Goal: Transaction & Acquisition: Purchase product/service

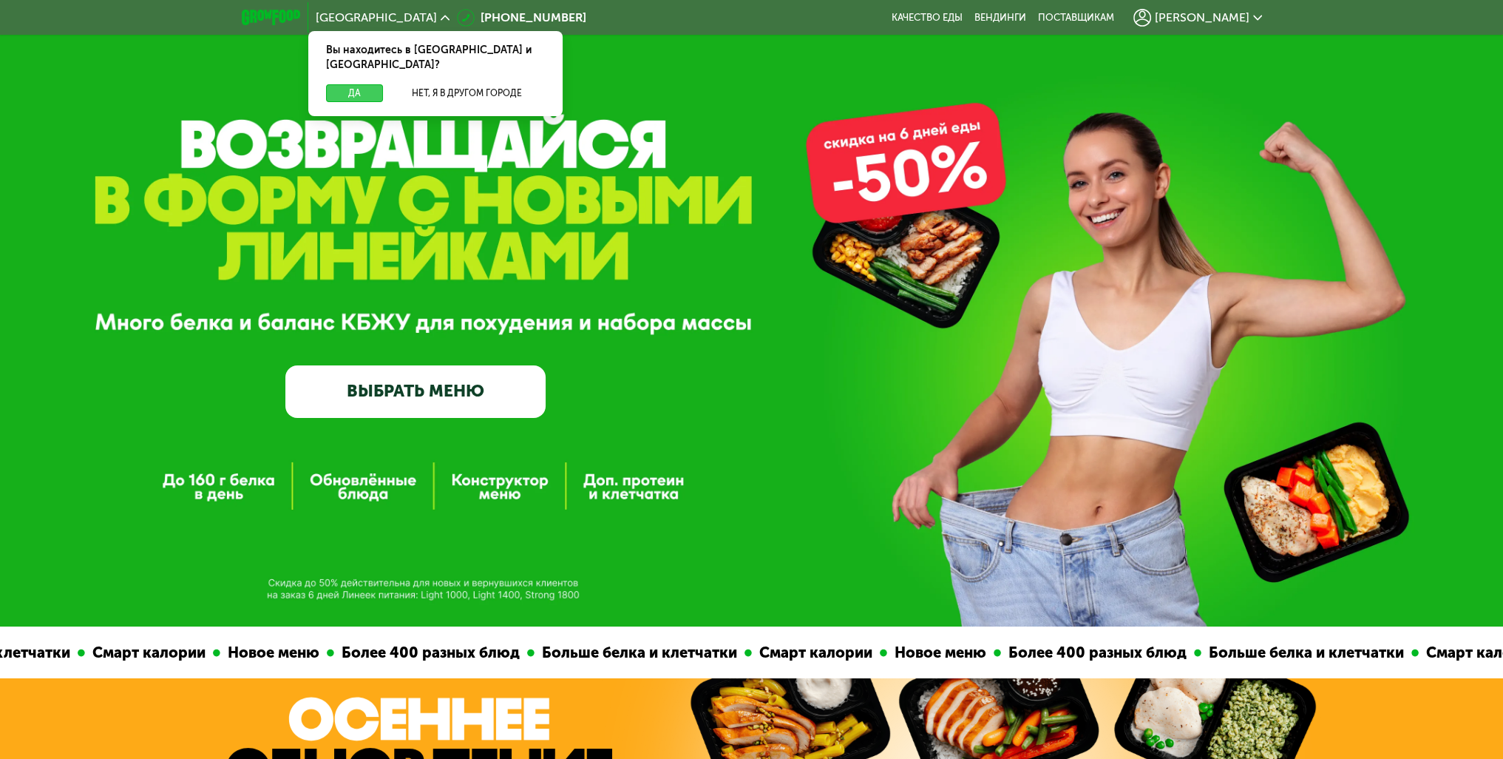
click at [348, 84] on button "Да" at bounding box center [354, 93] width 57 height 18
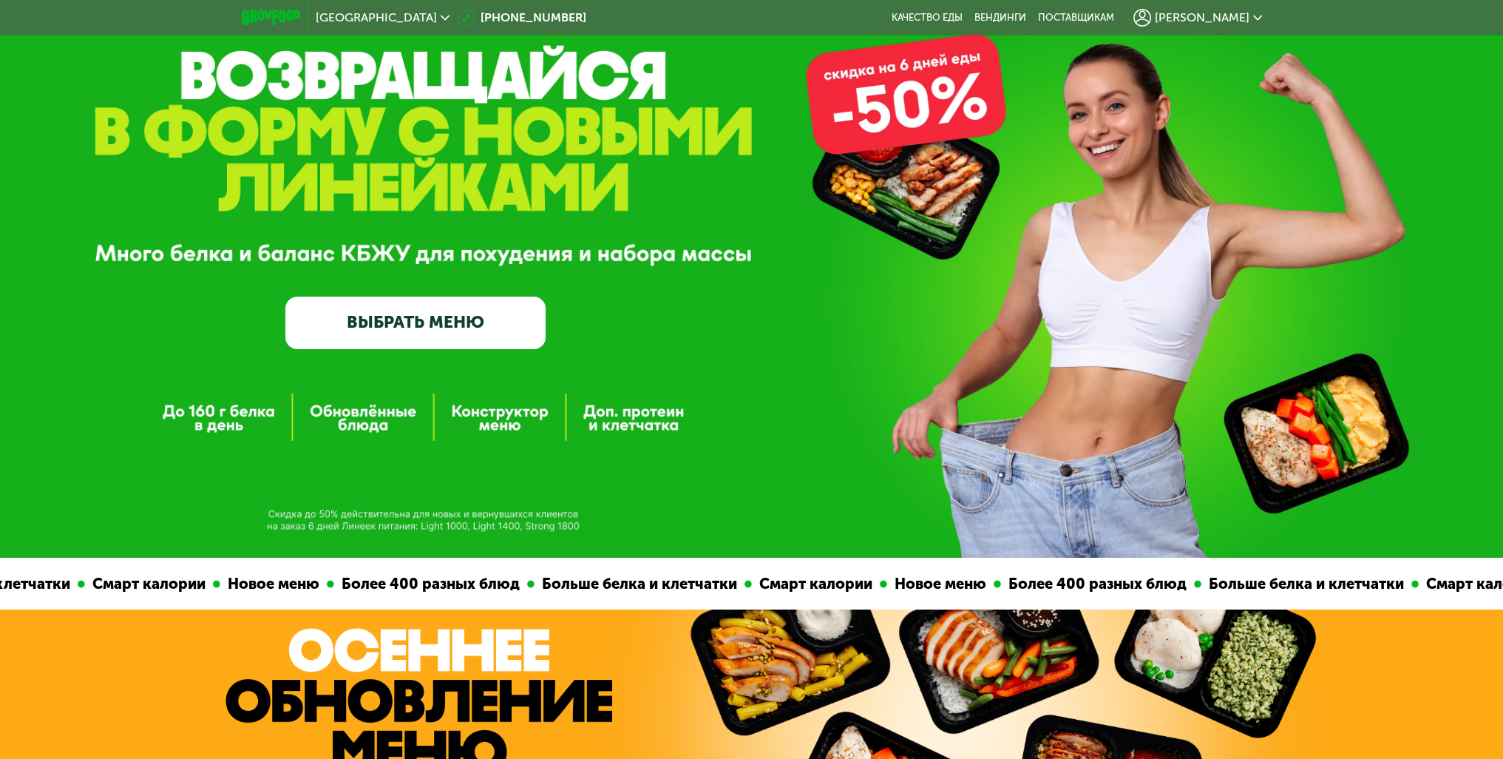
scroll to position [74, 0]
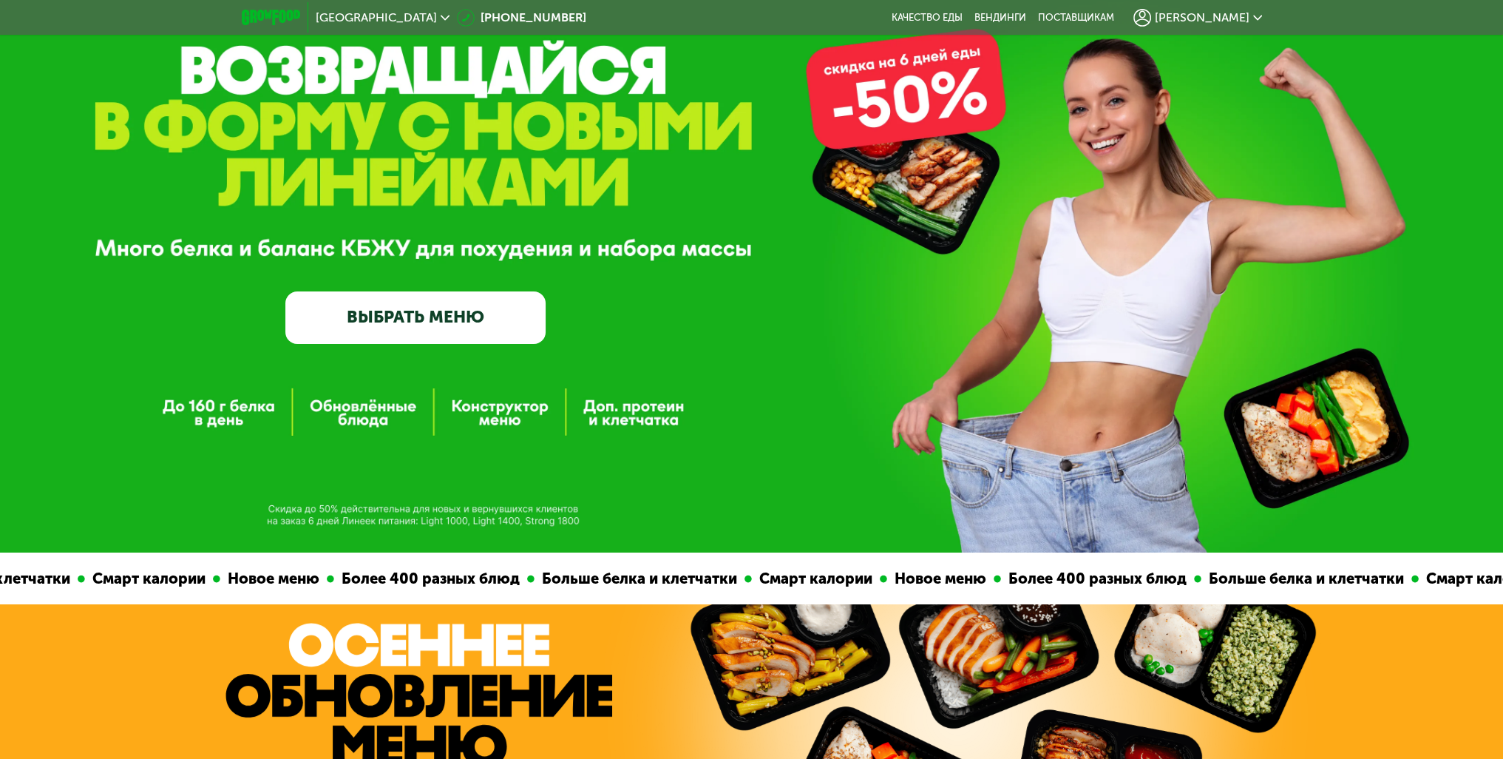
click at [492, 416] on div "GrowFood — доставка правильного питания ВЫБРАТЬ МЕНЮ" at bounding box center [751, 239] width 1503 height 626
click at [494, 412] on div "GrowFood — доставка правильного питания ВЫБРАТЬ МЕНЮ" at bounding box center [751, 239] width 1503 height 626
click at [391, 319] on link "ВЫБРАТЬ МЕНЮ" at bounding box center [415, 317] width 260 height 52
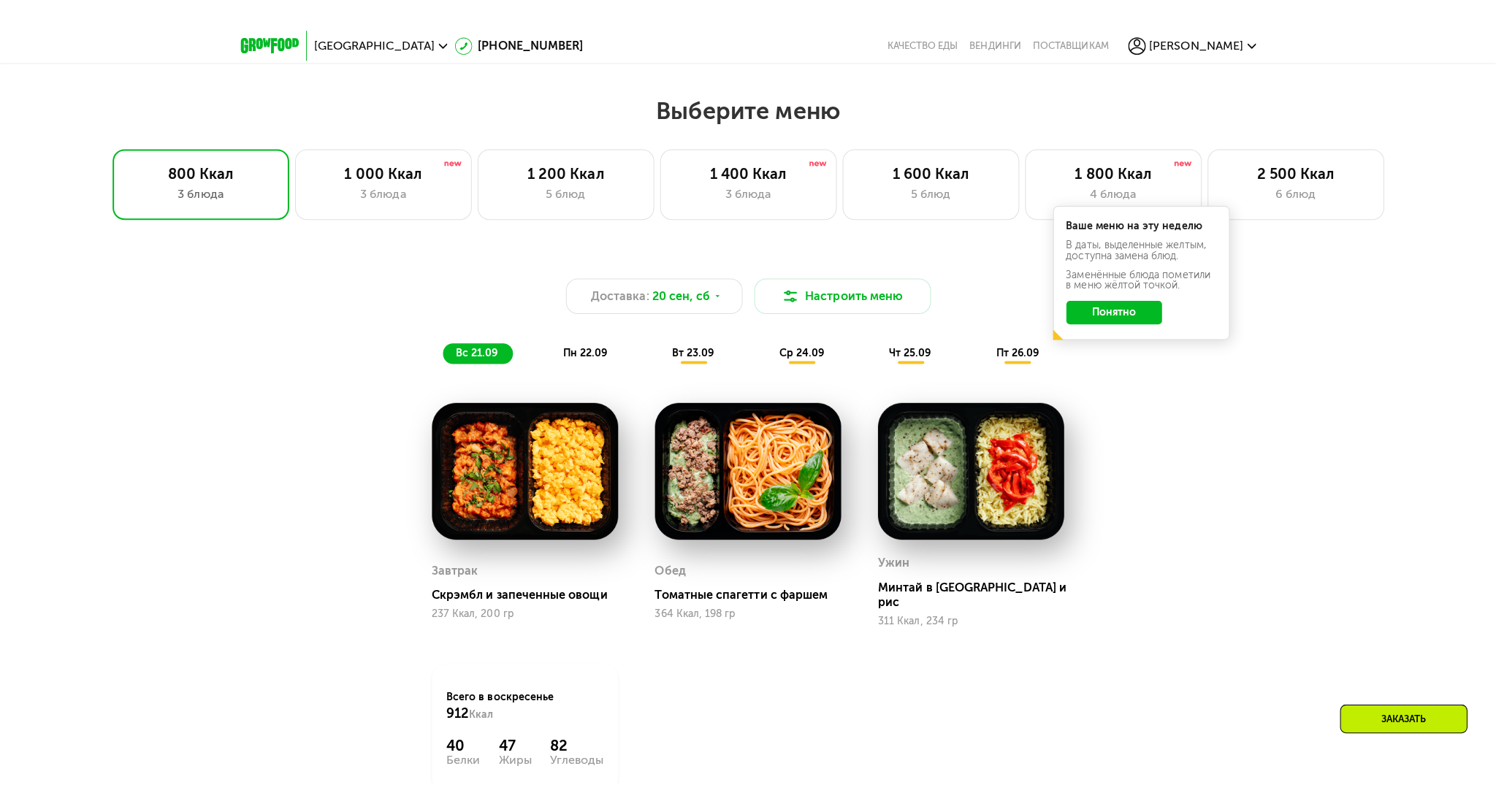
scroll to position [1235, 0]
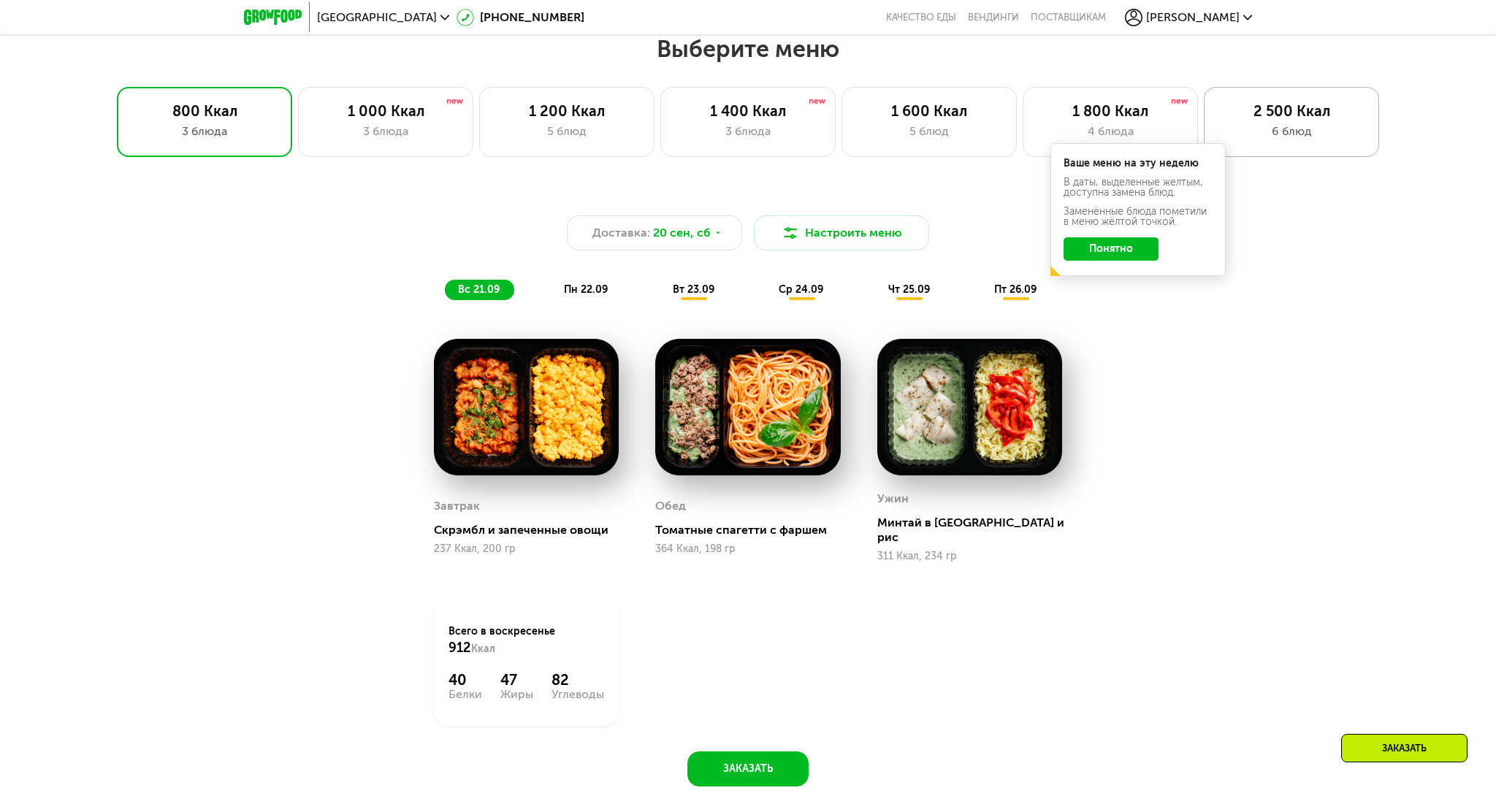
click at [1288, 109] on div "2 500 Ккал" at bounding box center [1291, 112] width 144 height 18
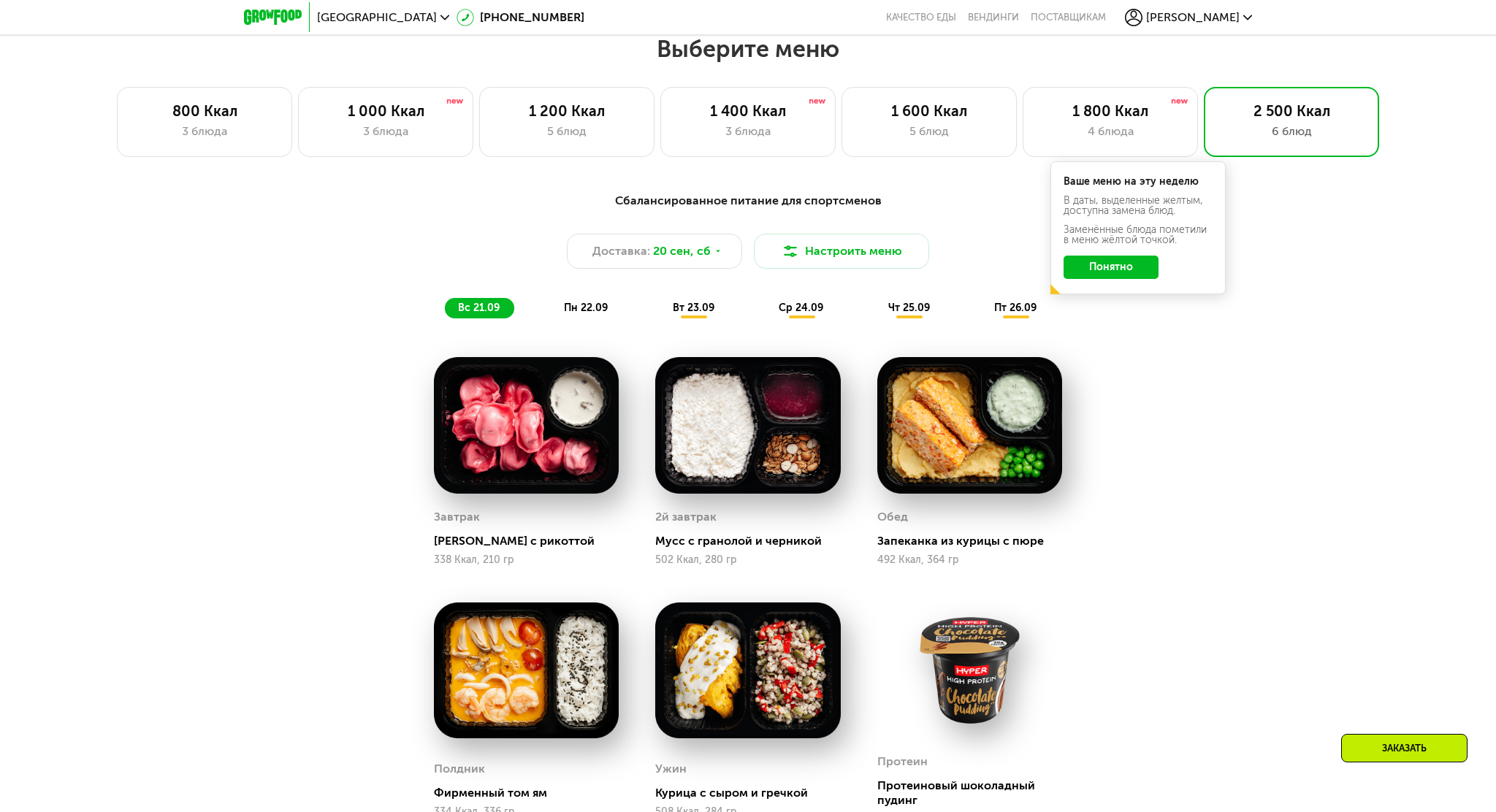
click at [1110, 274] on button "Понятно" at bounding box center [1112, 268] width 95 height 24
click at [854, 252] on button "Настроить меню" at bounding box center [841, 251] width 175 height 35
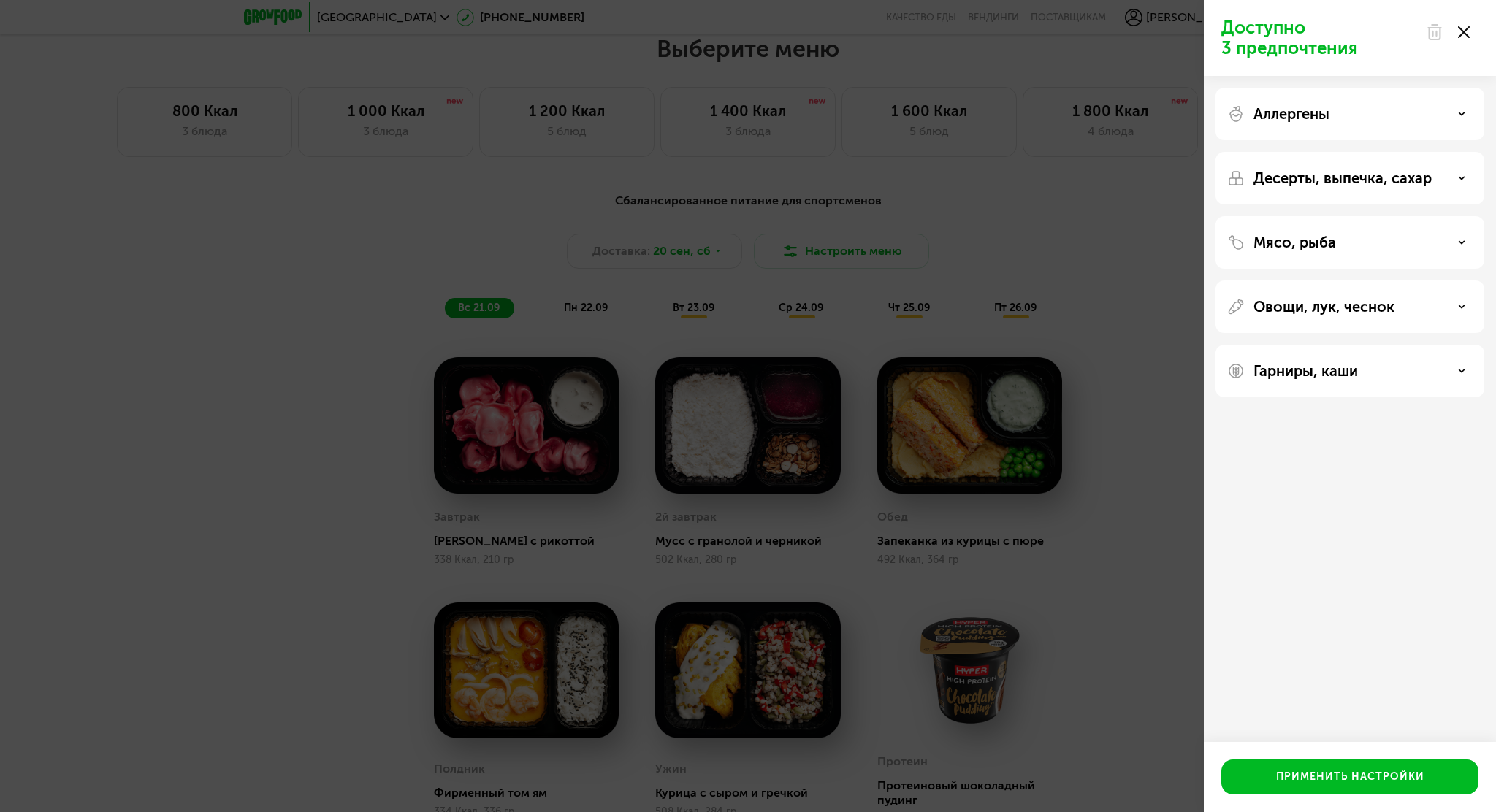
click at [979, 192] on div "Доступно 3 предпочтения Аллергены Десерты, выпечка, сахар Мясо, рыба Овощи, лук…" at bounding box center [748, 406] width 1496 height 812
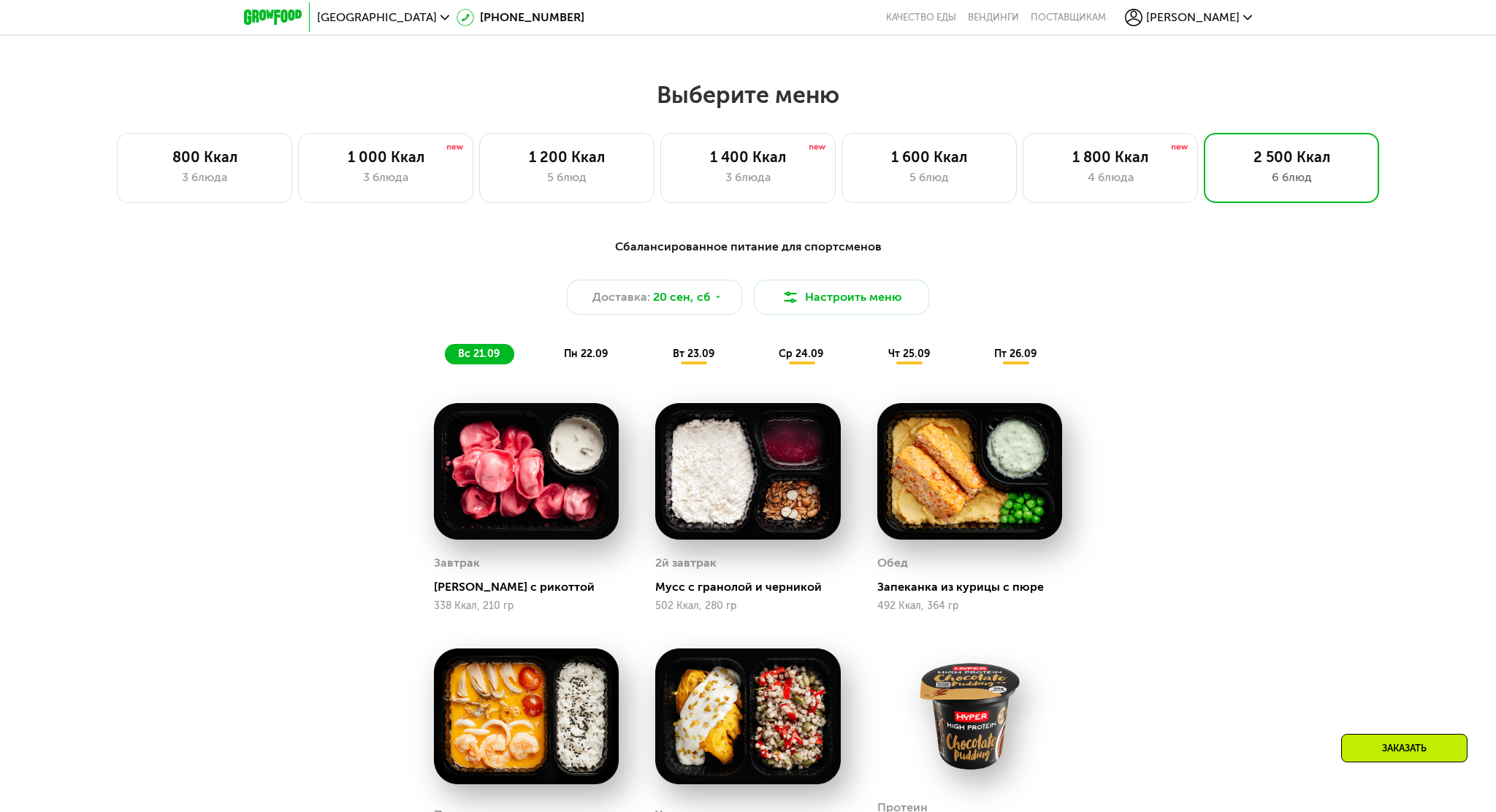
scroll to position [1162, 0]
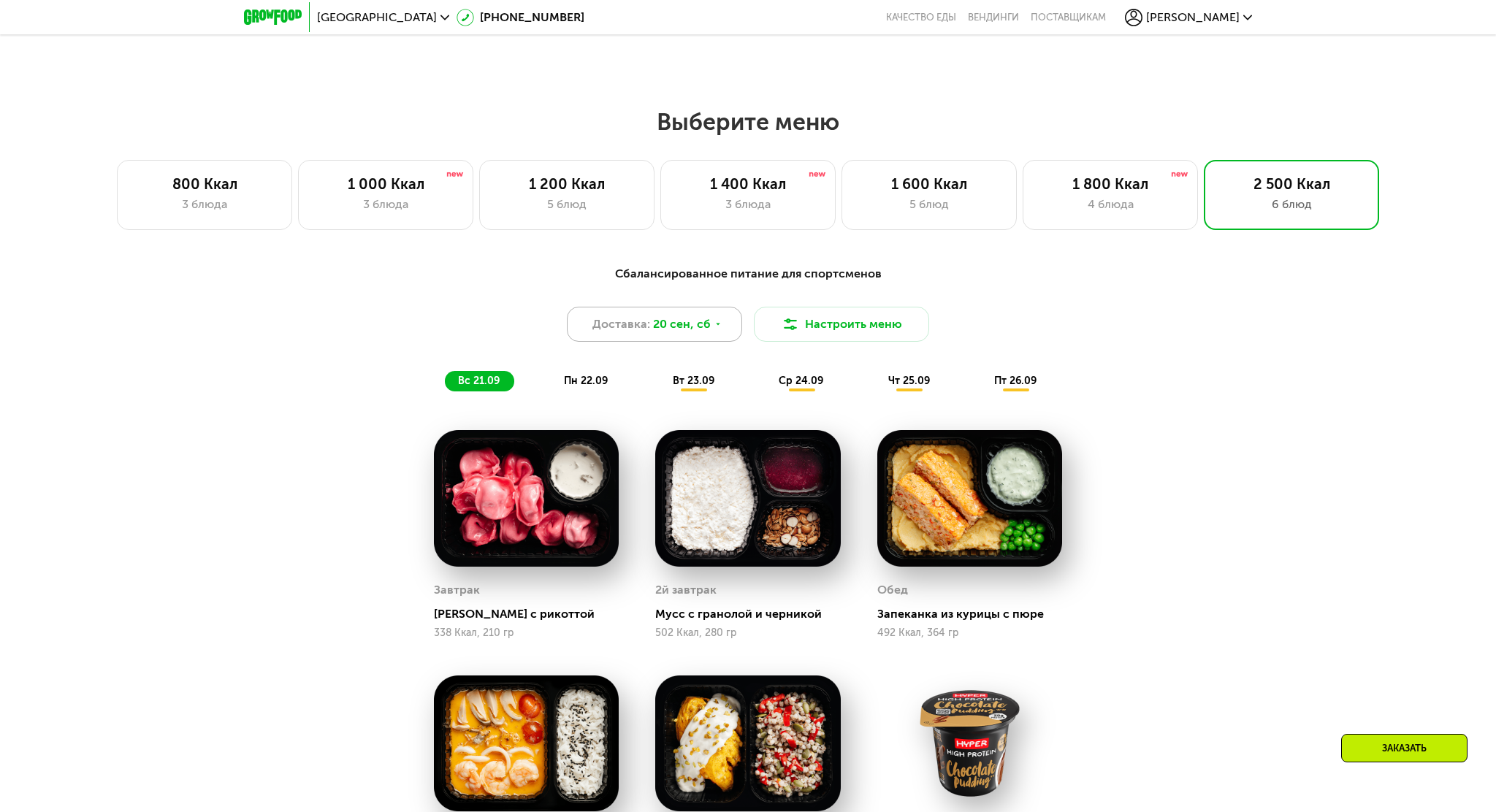
click at [713, 327] on icon at bounding box center [717, 324] width 9 height 9
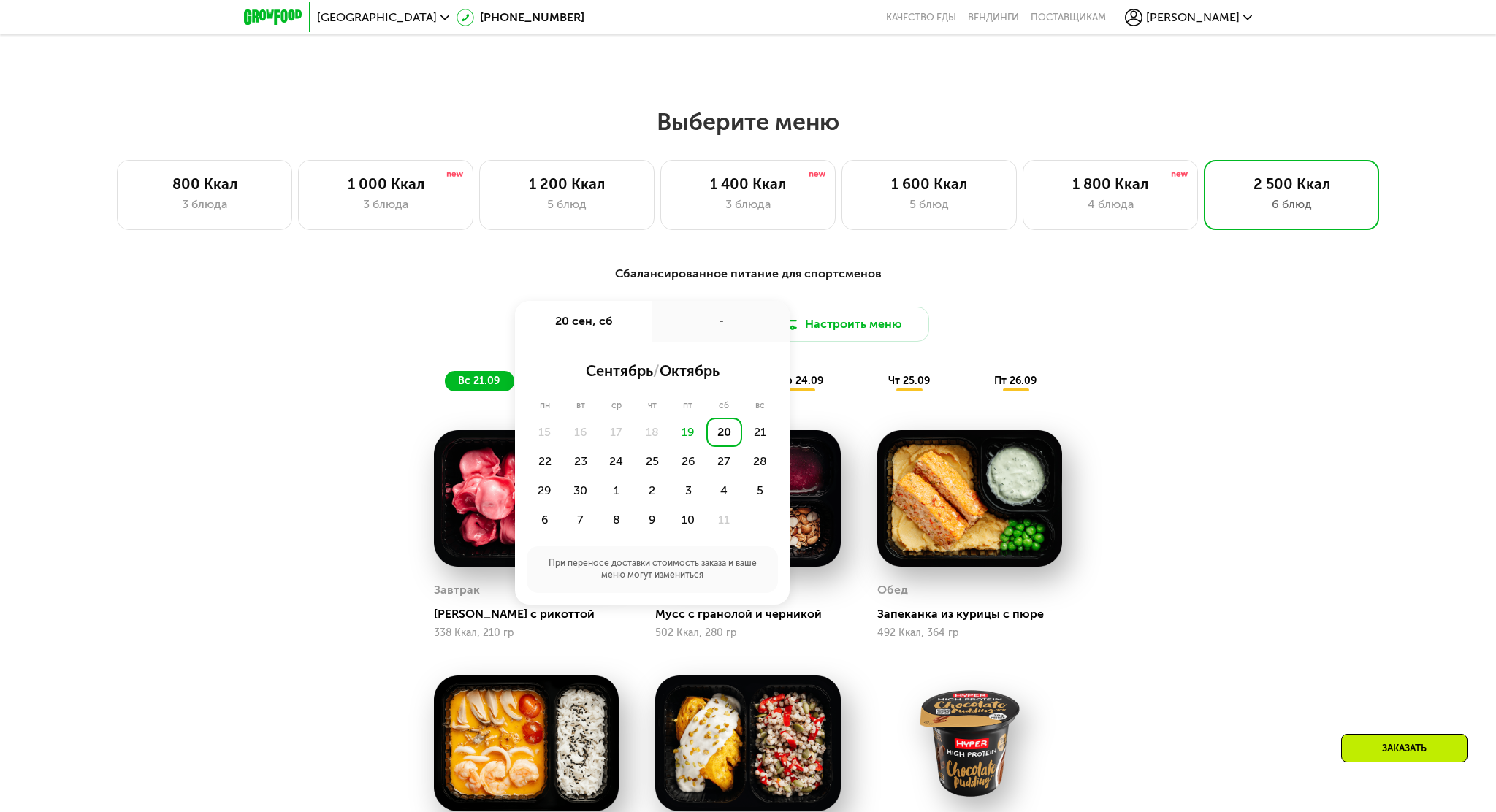
click at [1099, 298] on div "Сбалансированное питание для спортсменов Доставка: [DATE] сен, сб - сентябрь / …" at bounding box center [747, 328] width 865 height 126
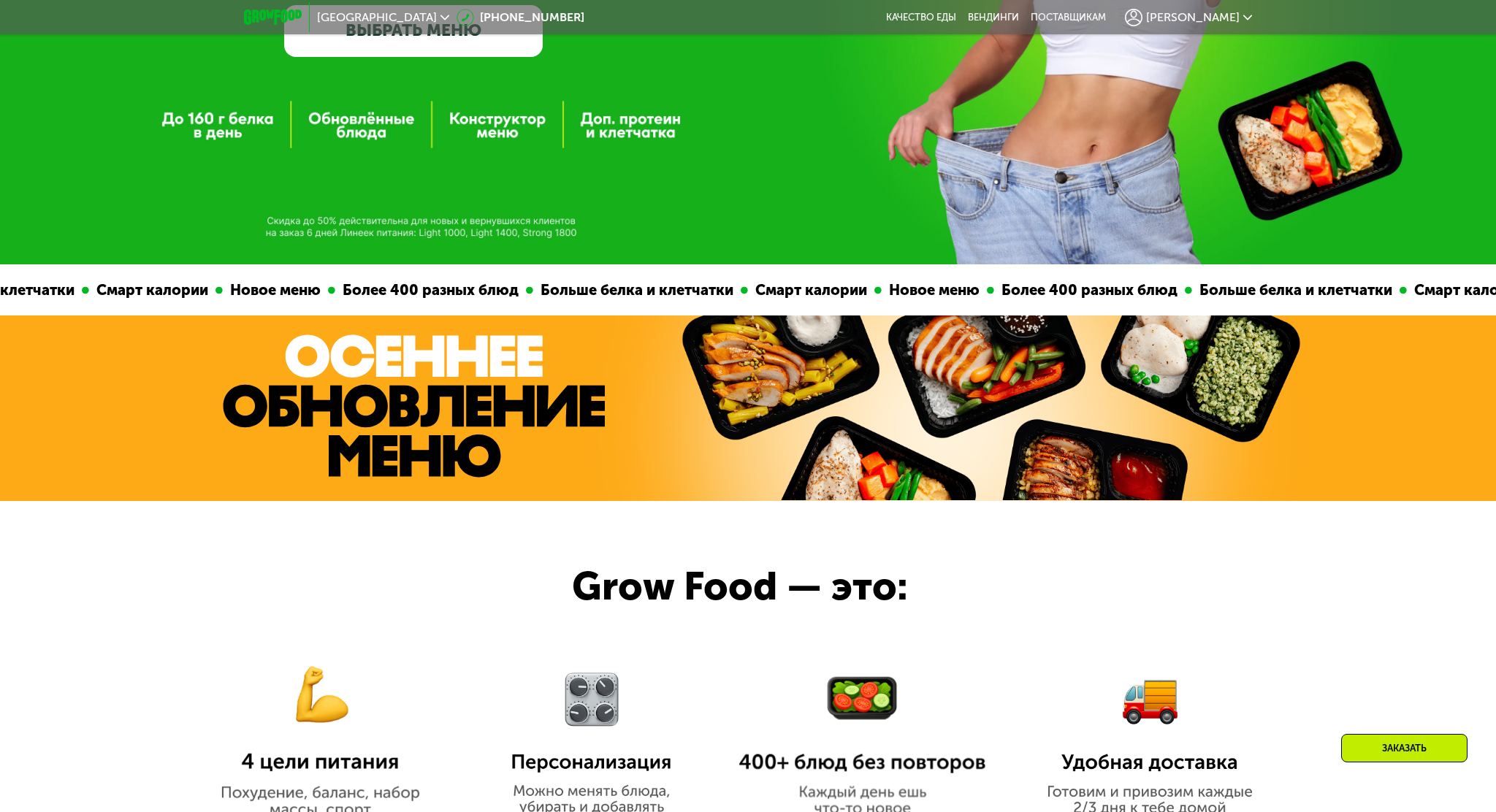
scroll to position [0, 0]
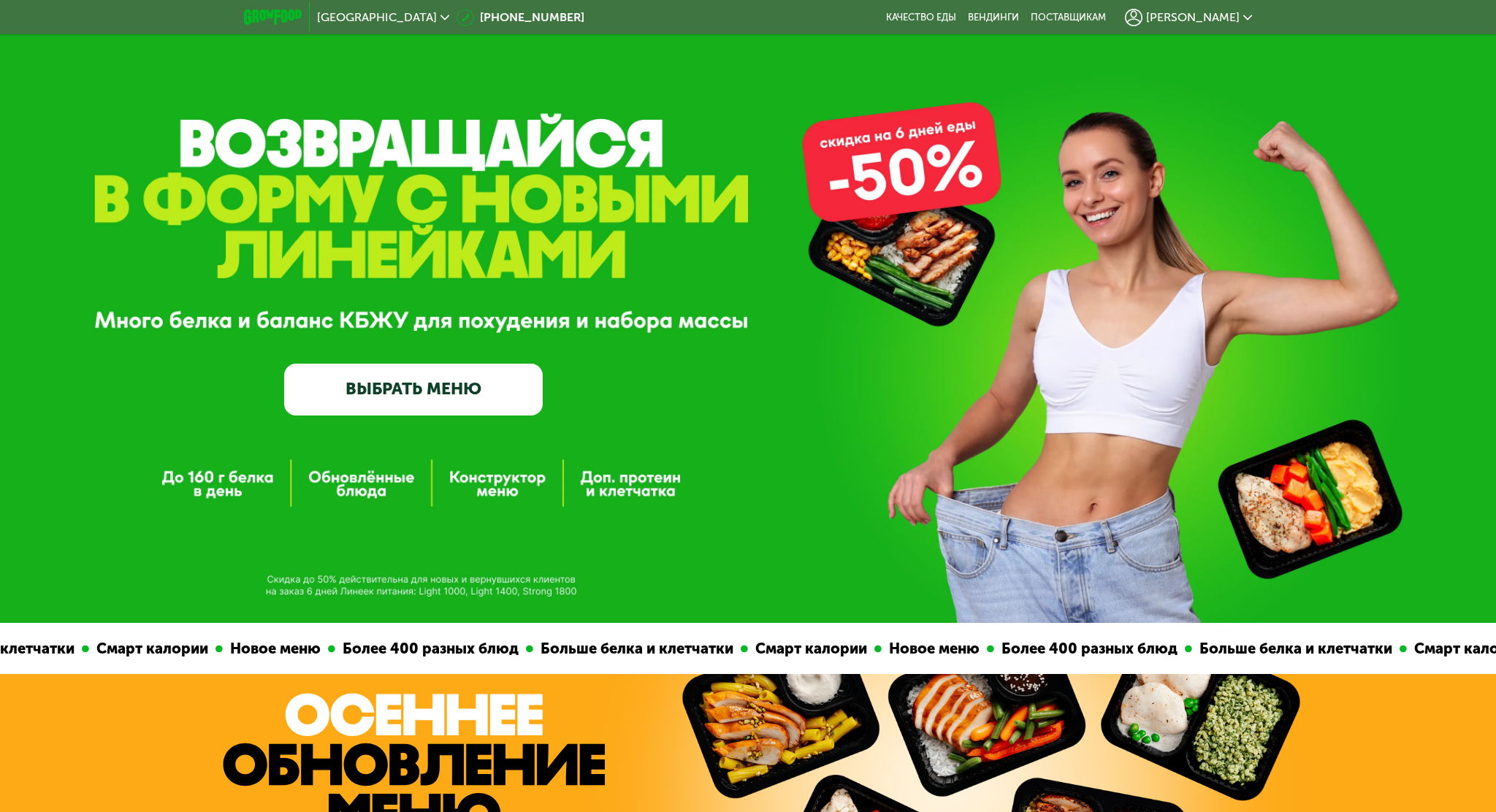
click at [457, 401] on link "ВЫБРАТЬ МЕНЮ" at bounding box center [414, 389] width 259 height 51
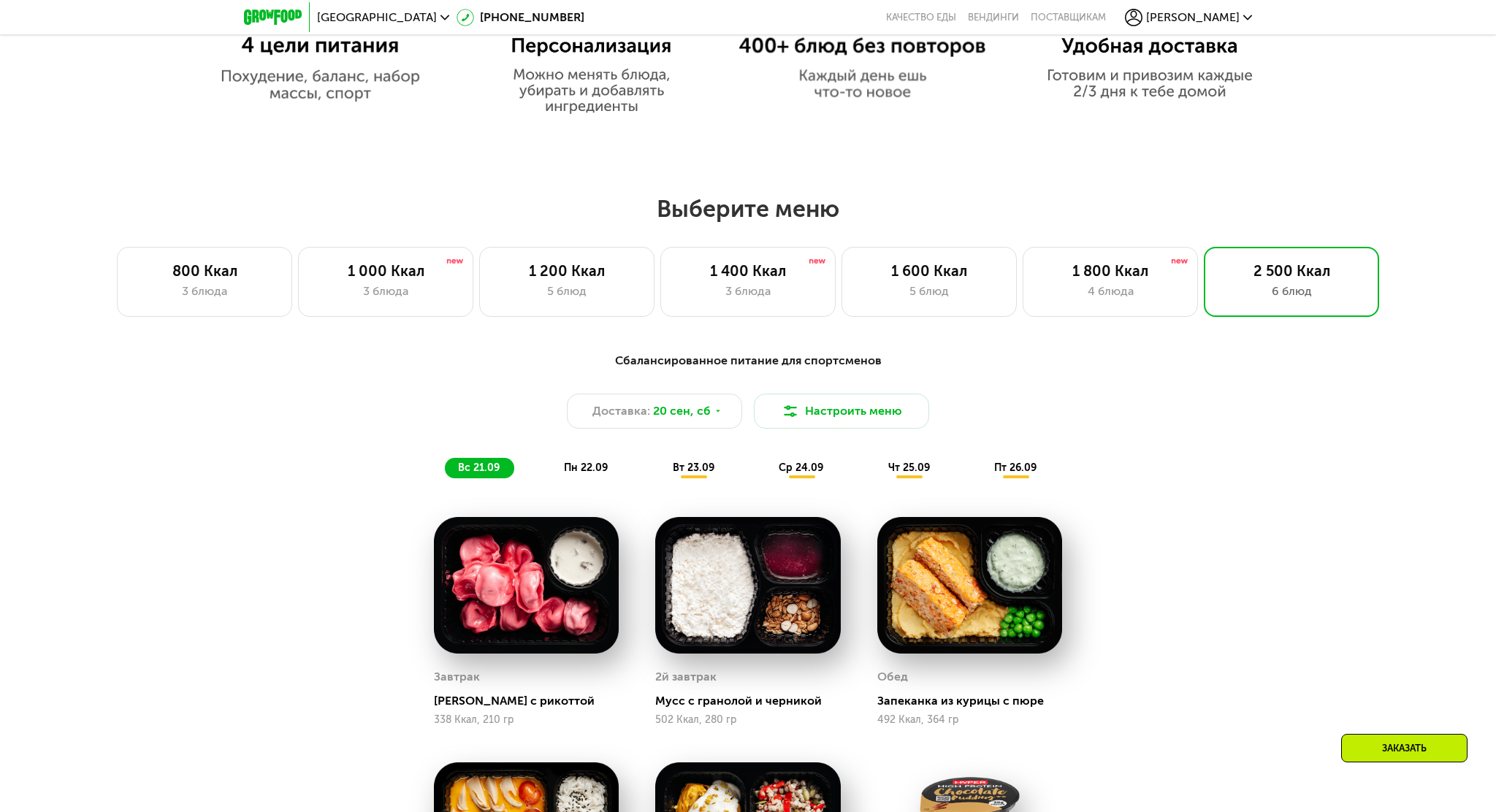
scroll to position [1235, 0]
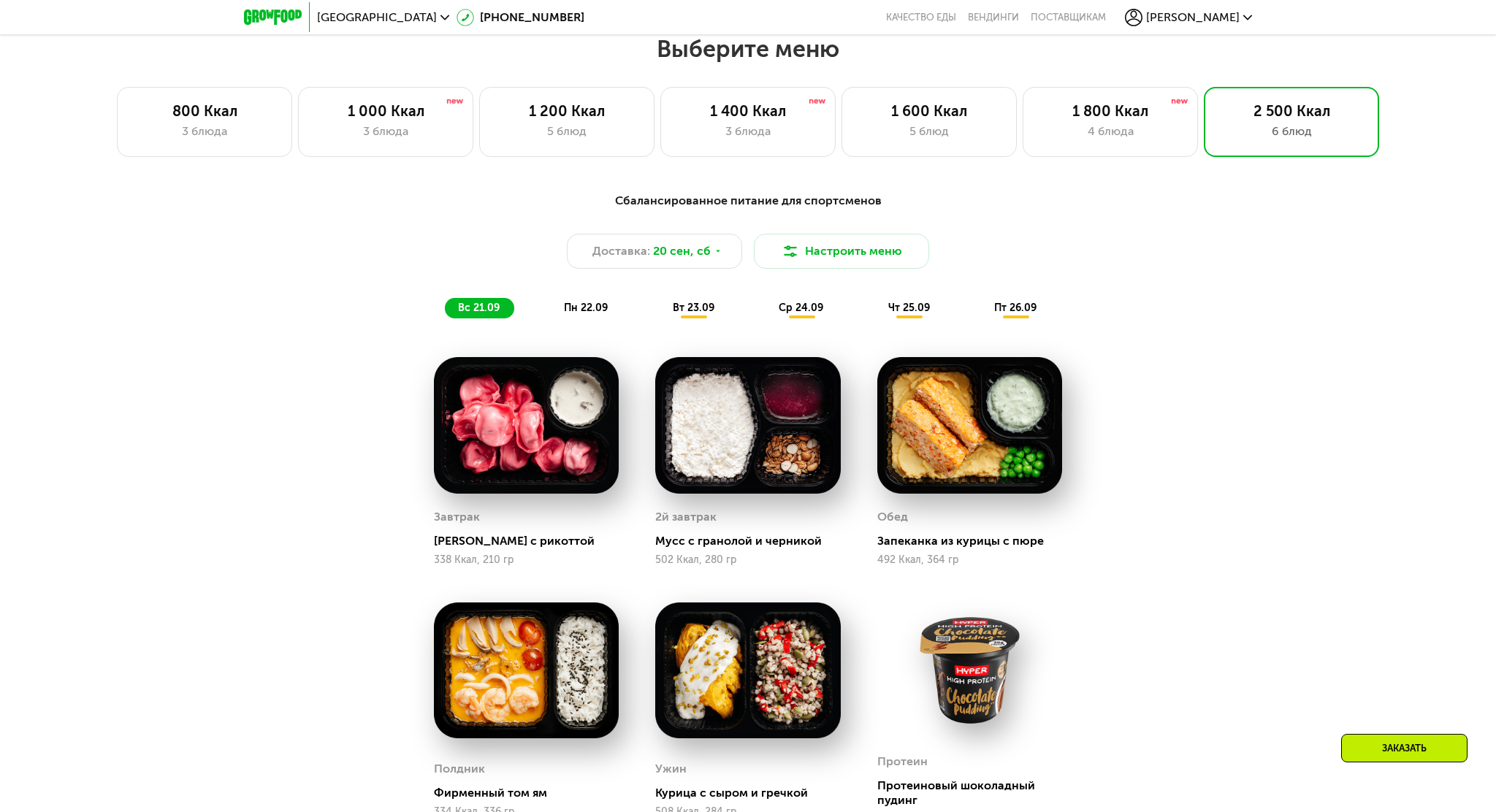
click at [694, 301] on span "вт 23.09" at bounding box center [694, 307] width 42 height 13
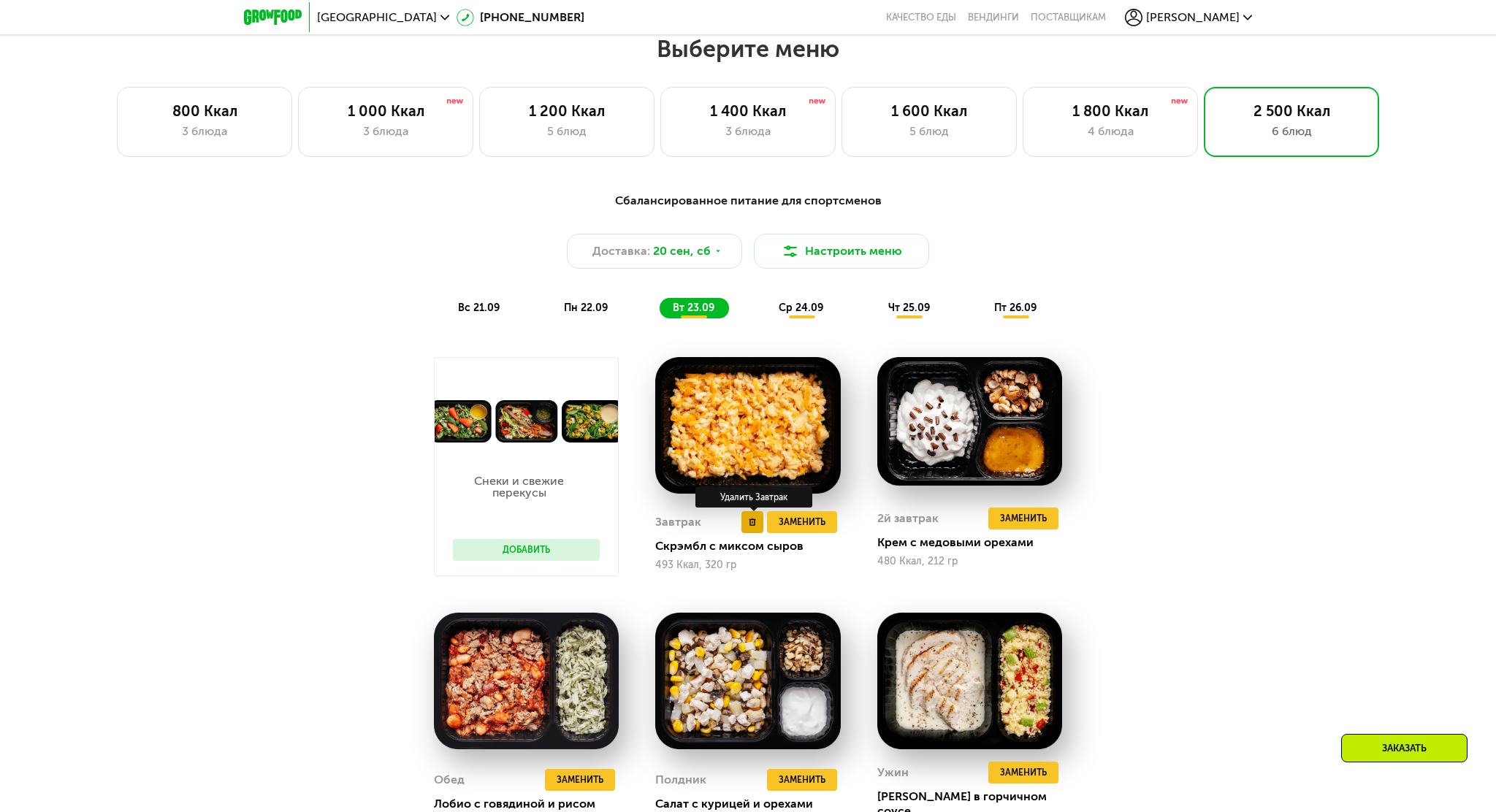
click at [749, 525] on icon at bounding box center [752, 522] width 7 height 7
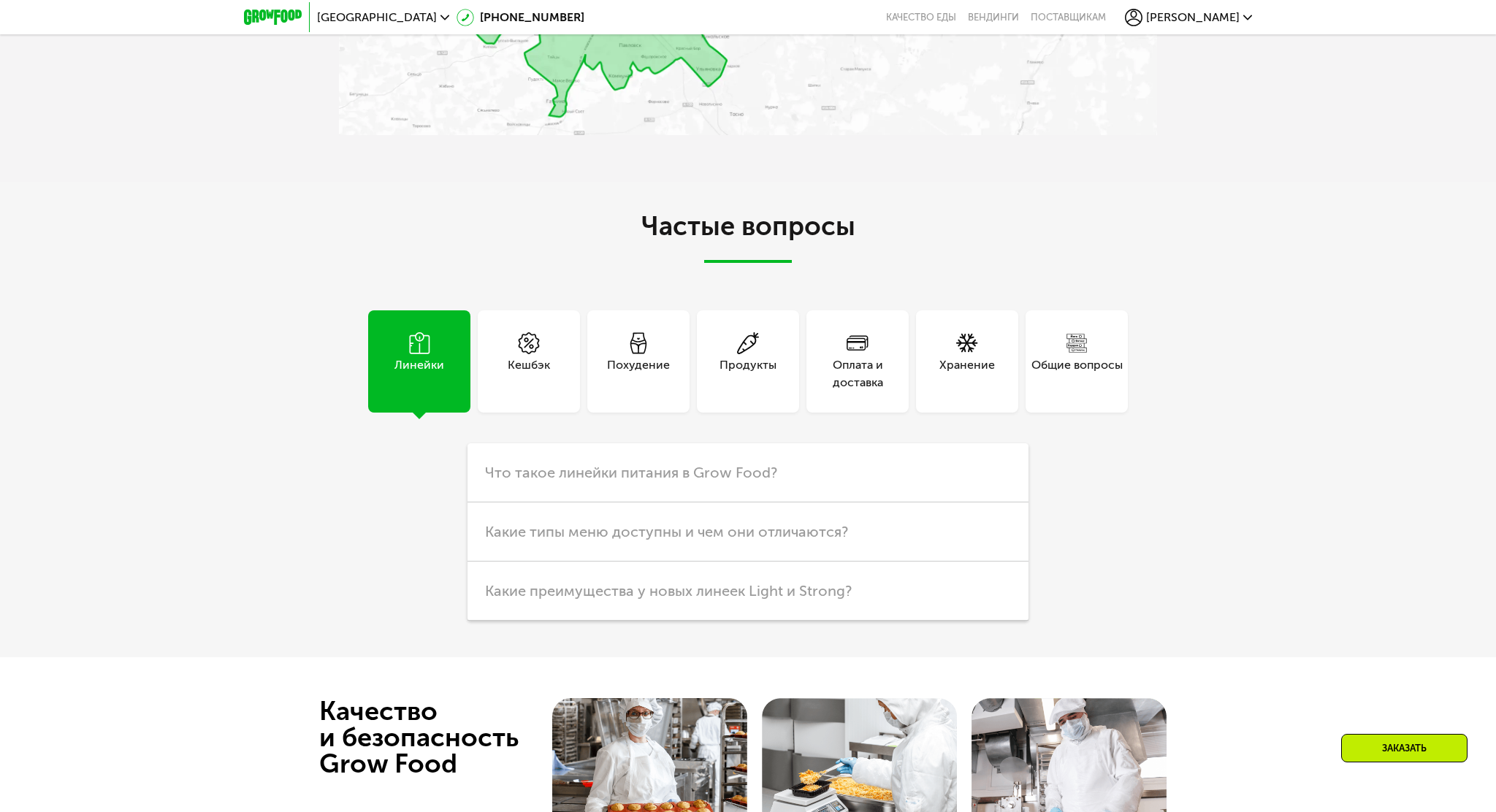
scroll to position [4595, 0]
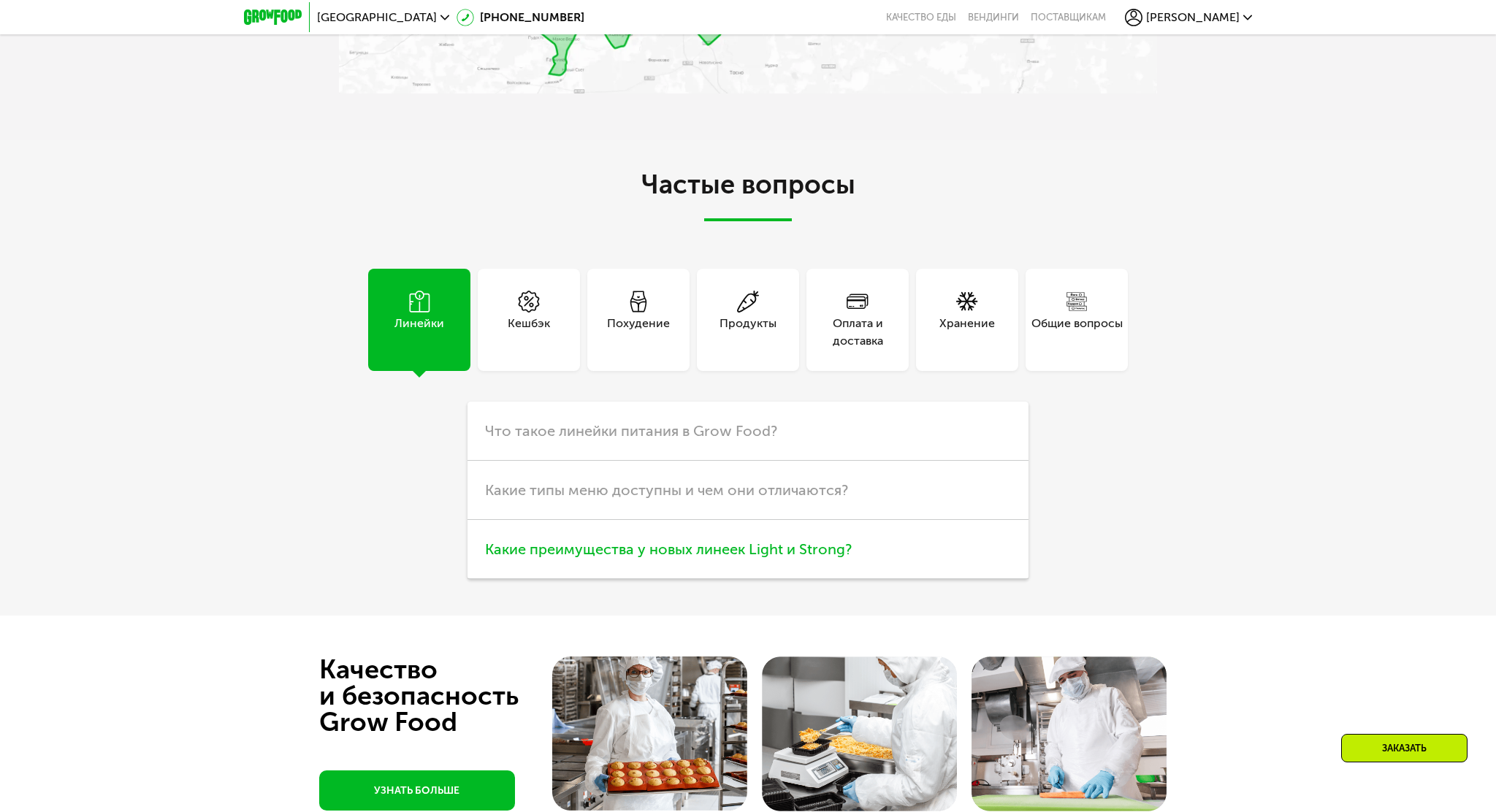
click at [616, 540] on span "Какие преимущества у новых линеек Light и Strong?" at bounding box center [668, 549] width 367 height 18
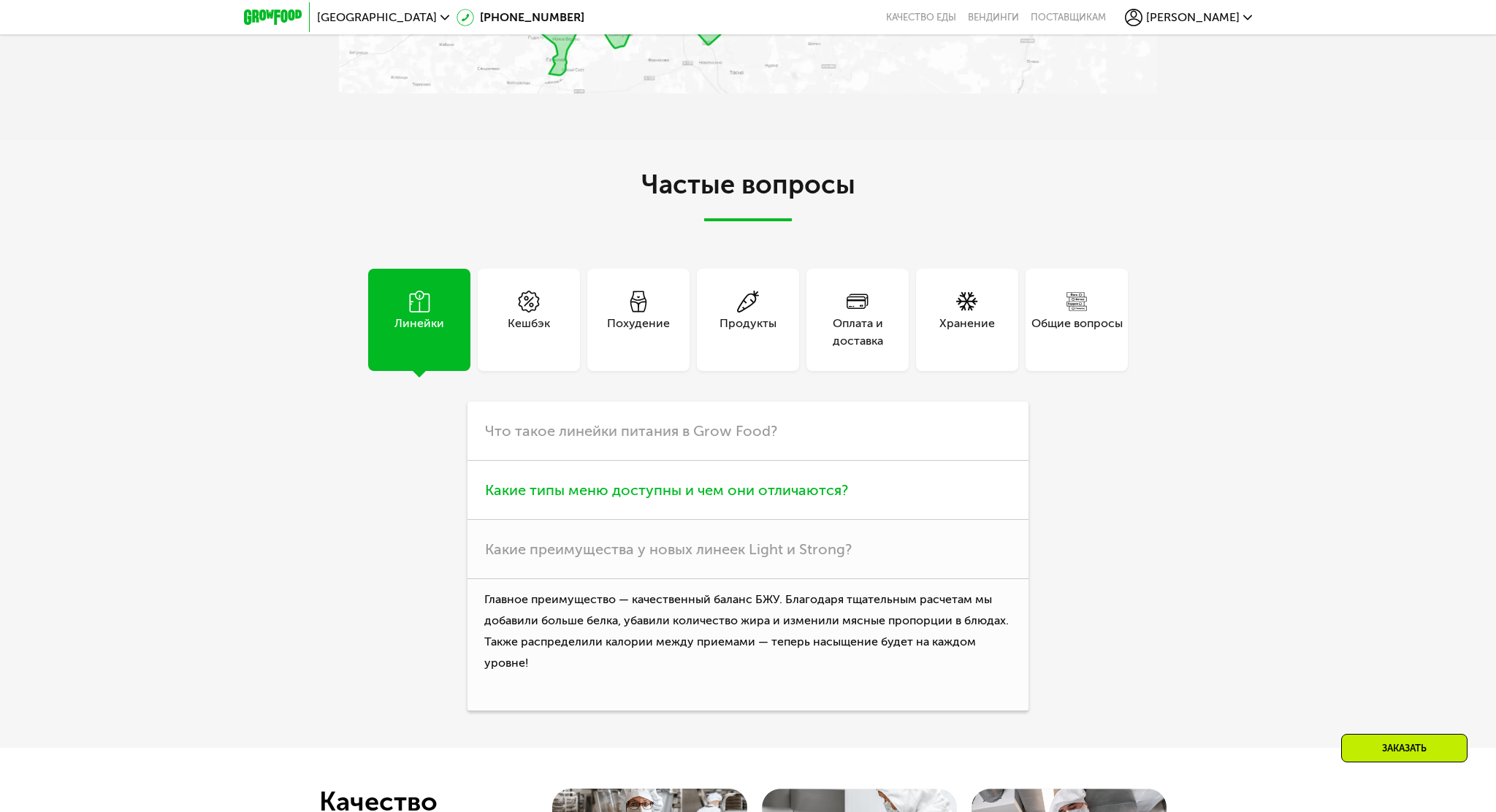
click at [628, 481] on span "Какие типы меню доступны и чем они отличаются?" at bounding box center [666, 490] width 363 height 18
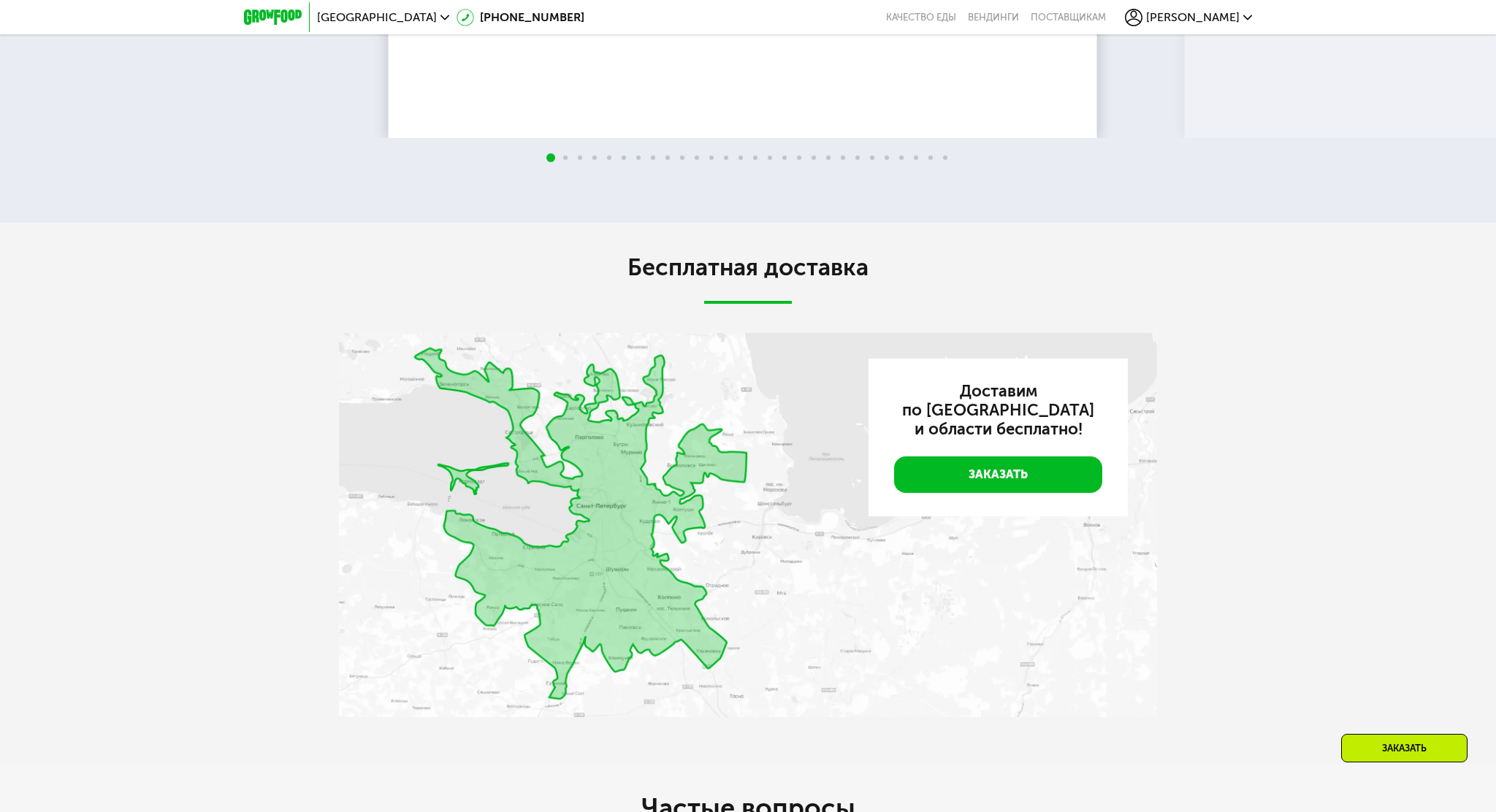
scroll to position [3864, 0]
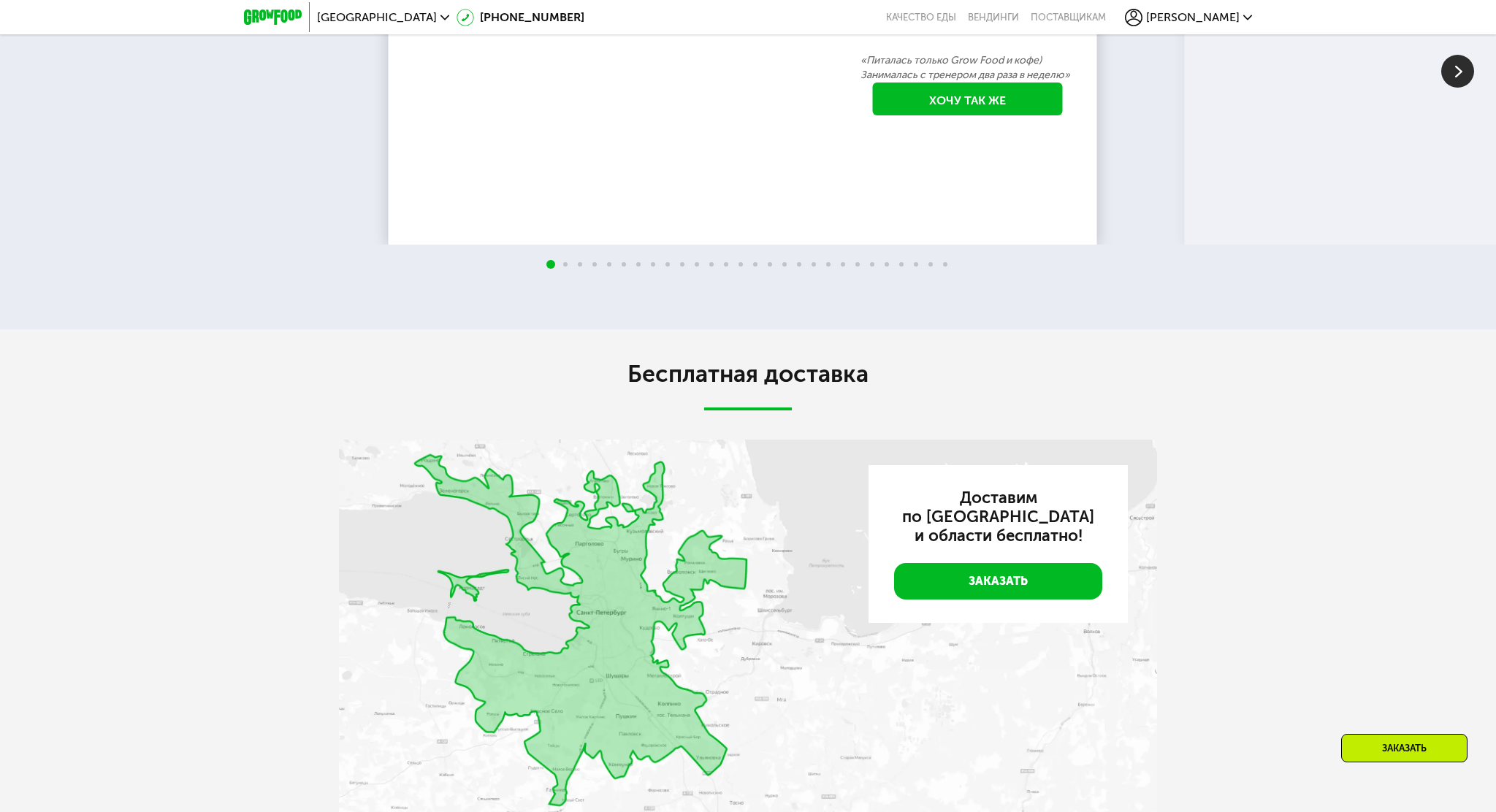
click at [541, 525] on img at bounding box center [748, 631] width 818 height 384
click at [558, 517] on img at bounding box center [748, 631] width 818 height 384
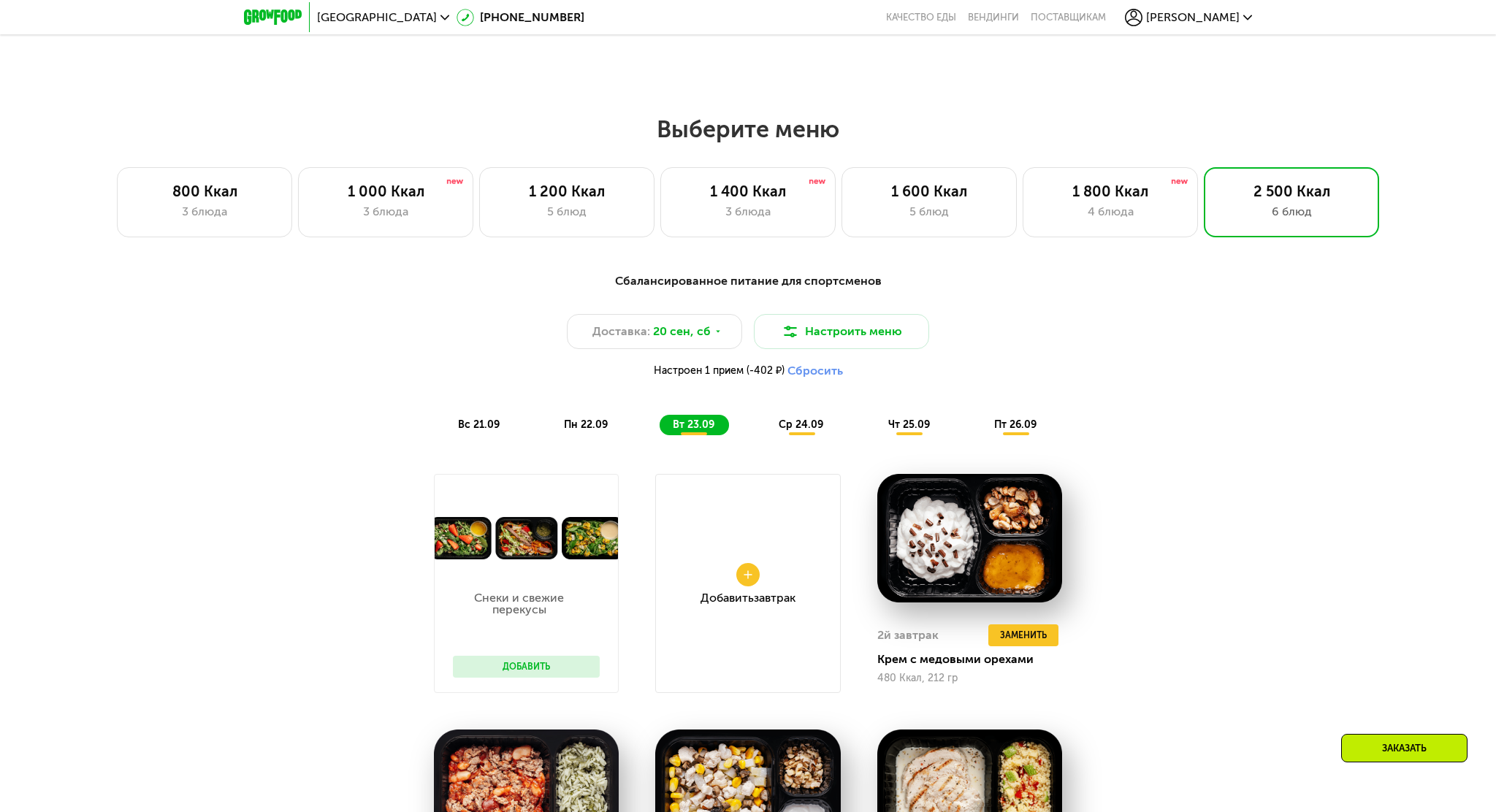
scroll to position [1089, 0]
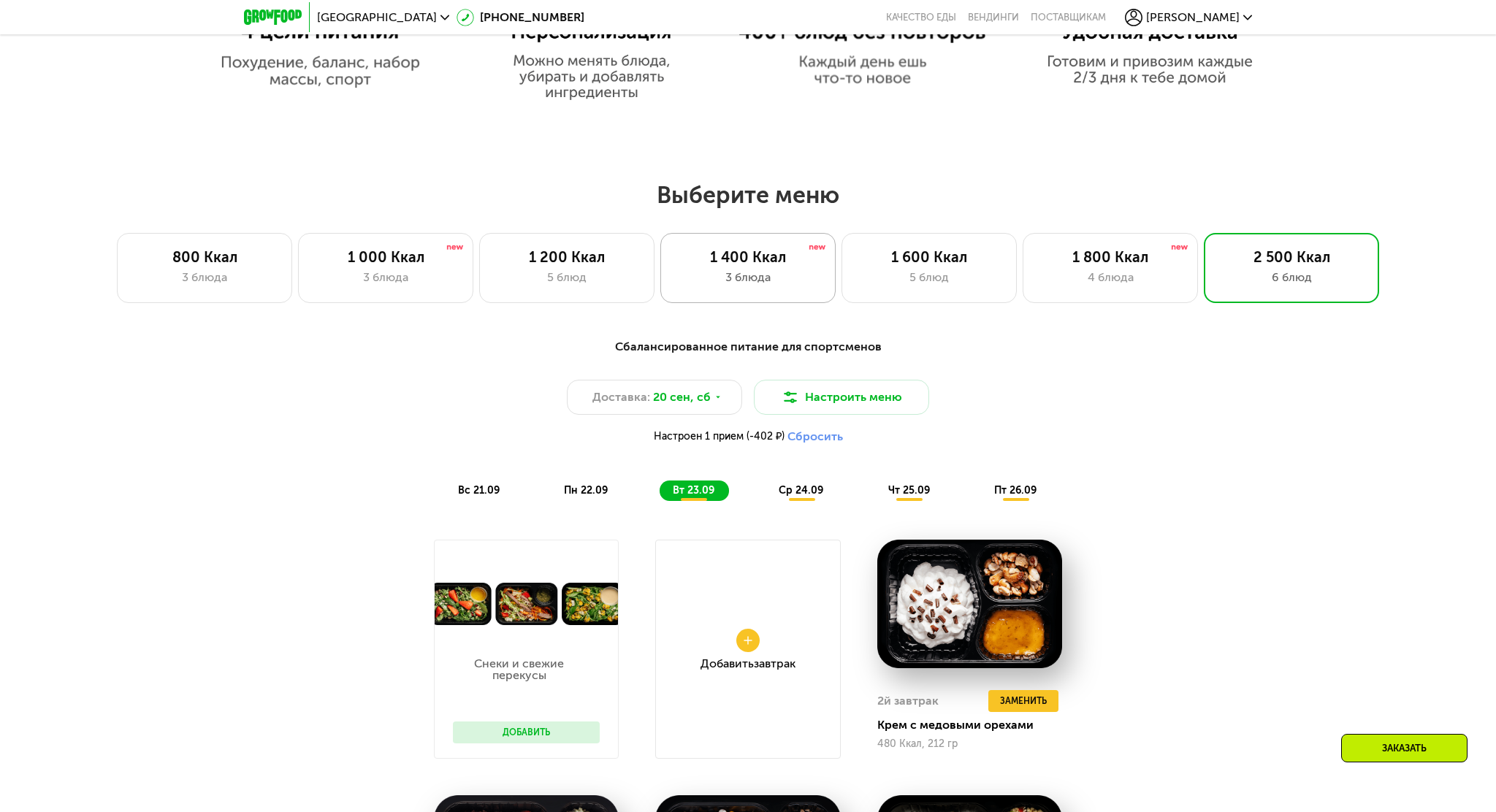
click at [727, 270] on div "3 блюда" at bounding box center [748, 278] width 144 height 18
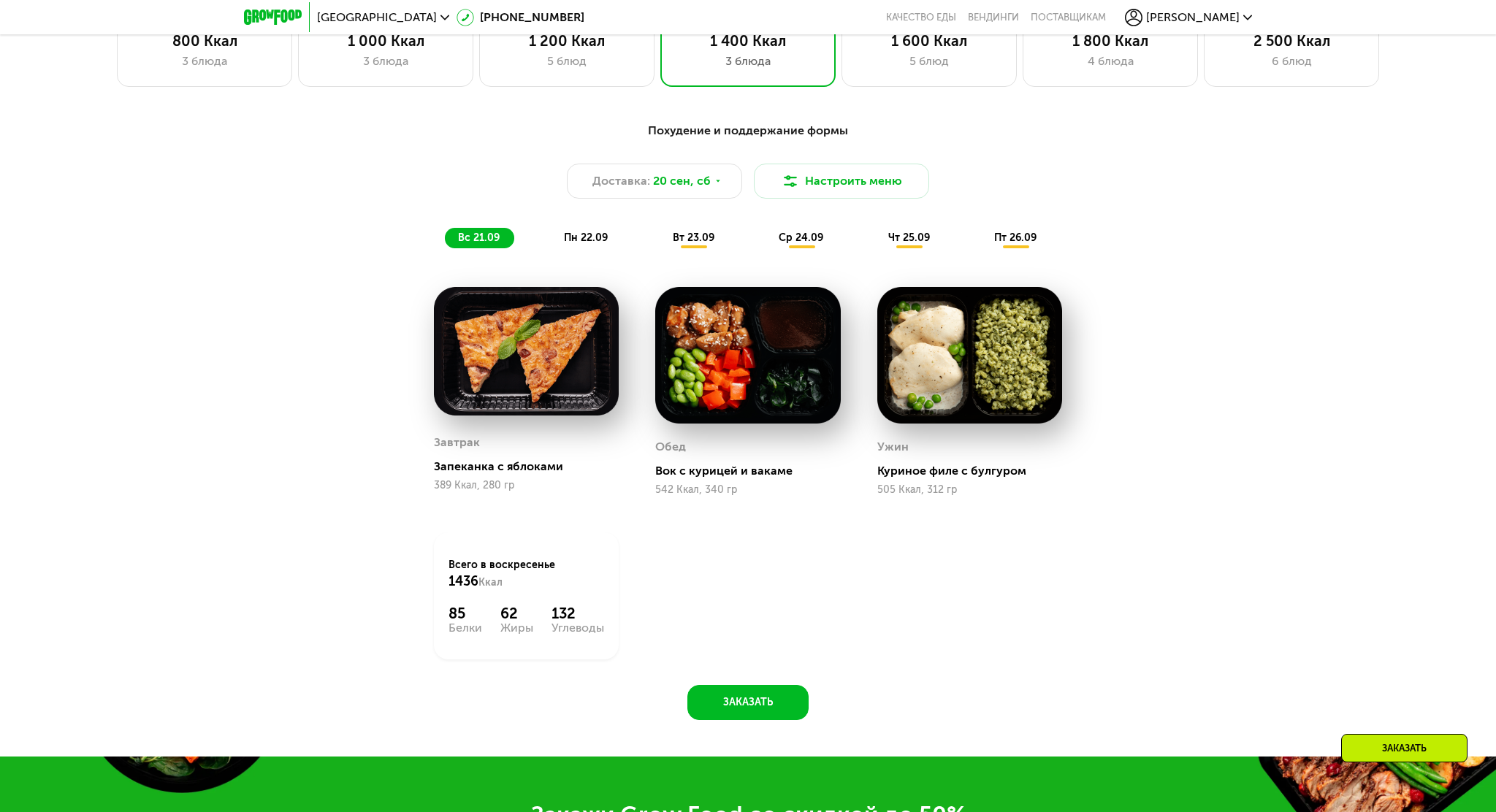
scroll to position [1308, 0]
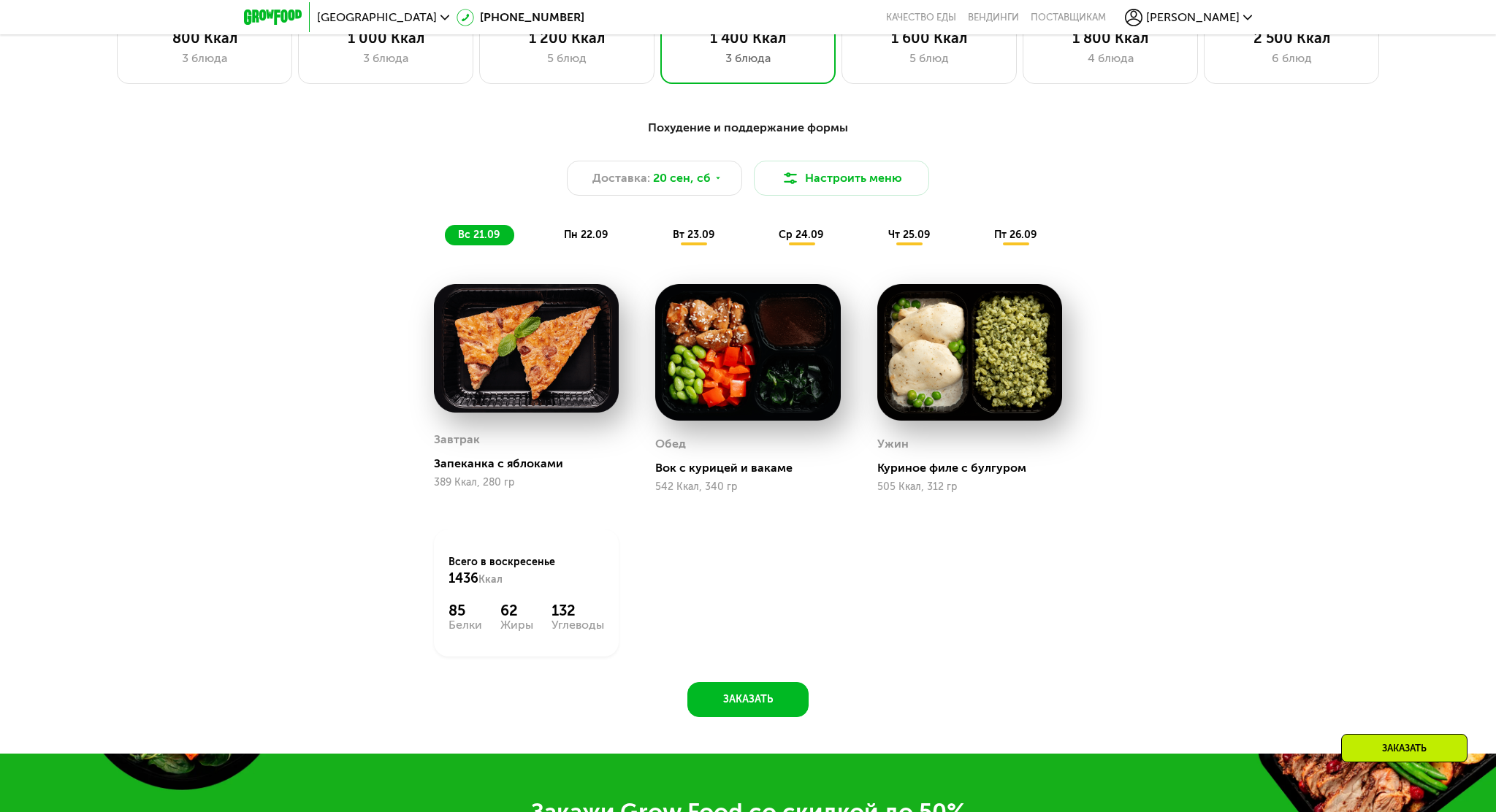
click at [565, 229] on span "пн 22.09" at bounding box center [586, 234] width 43 height 13
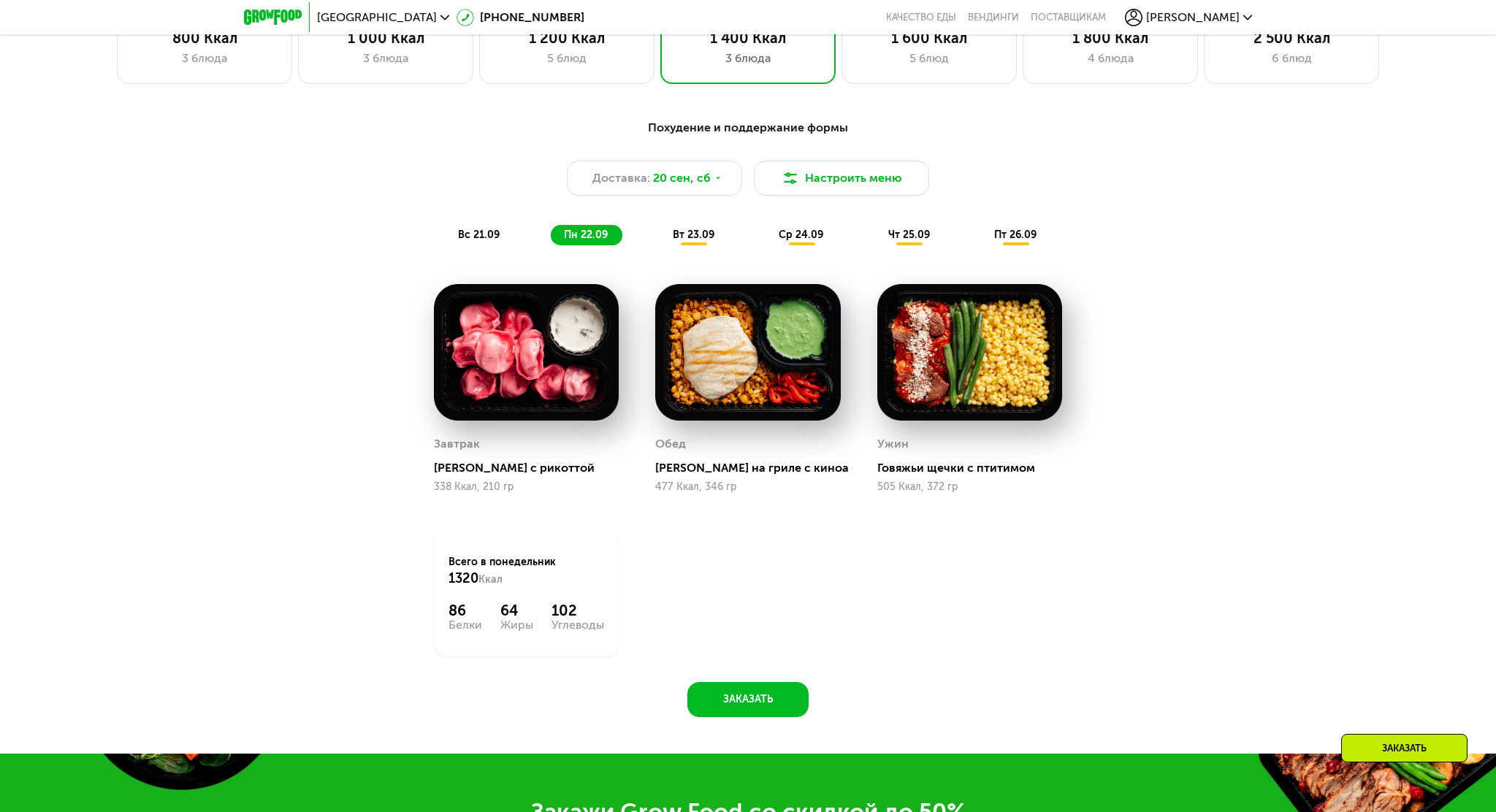
click at [692, 239] on span "вт 23.09" at bounding box center [694, 234] width 42 height 13
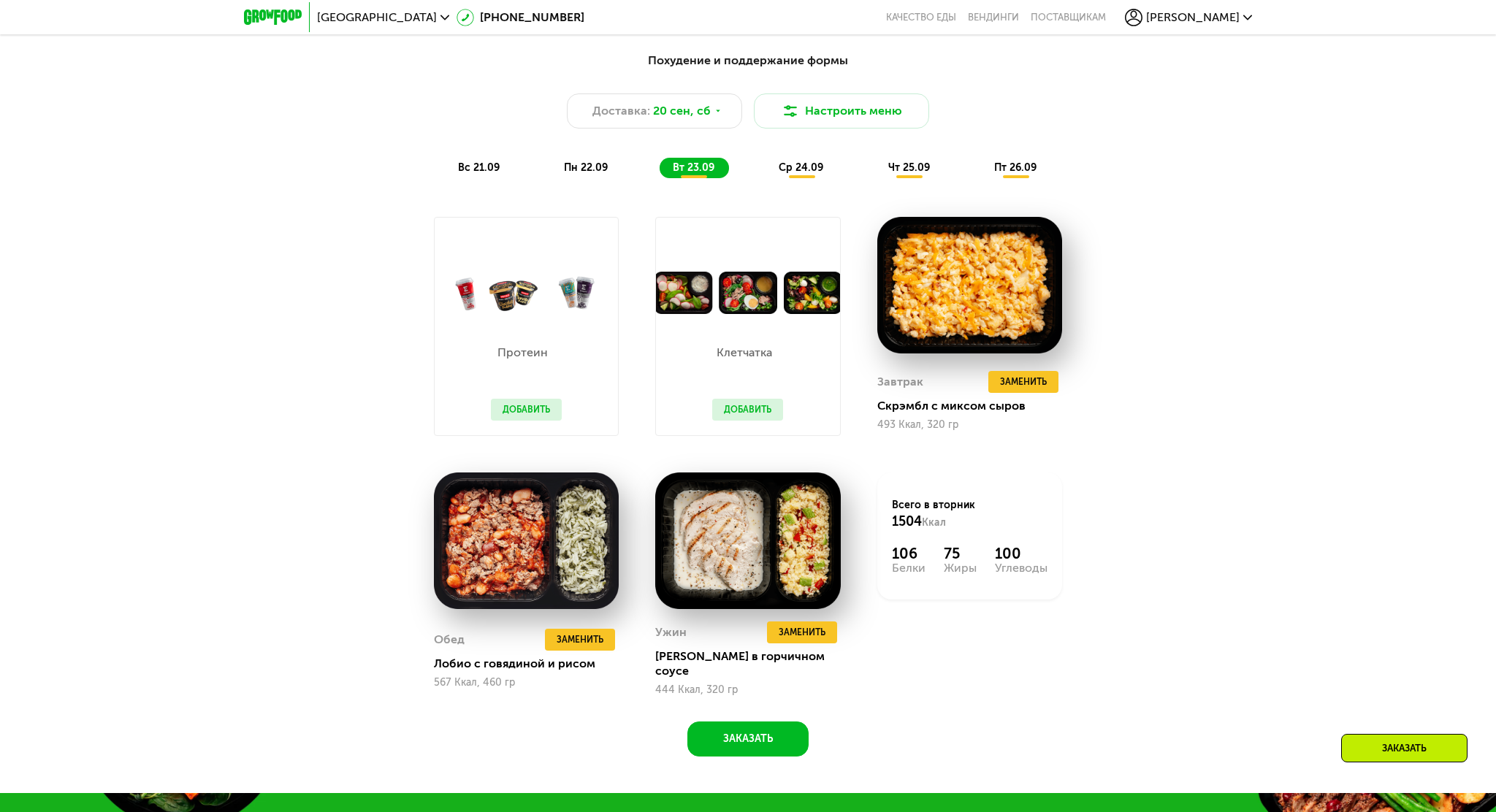
scroll to position [1381, 0]
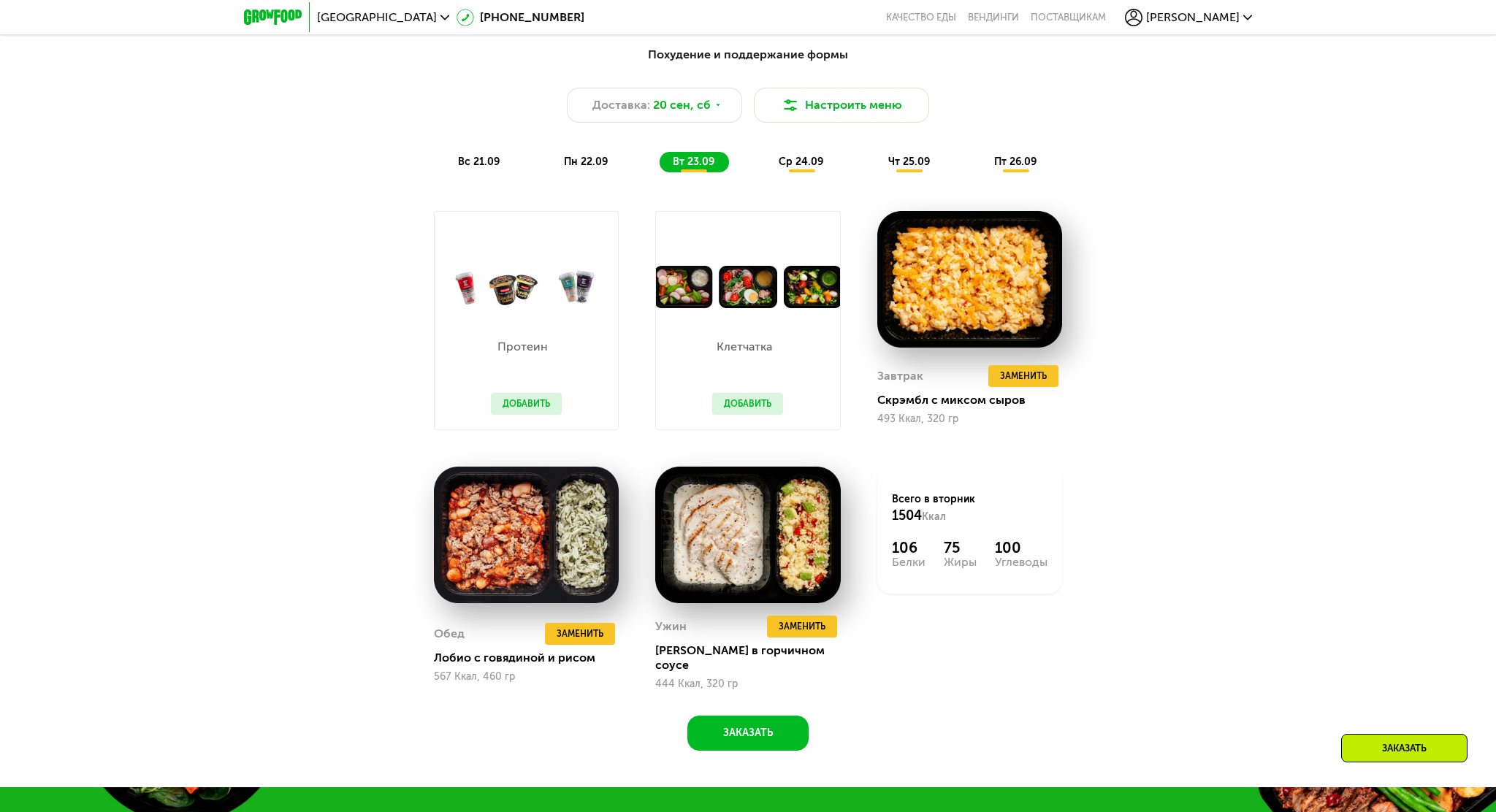
click at [792, 166] on span "ср 24.09" at bounding box center [800, 161] width 44 height 13
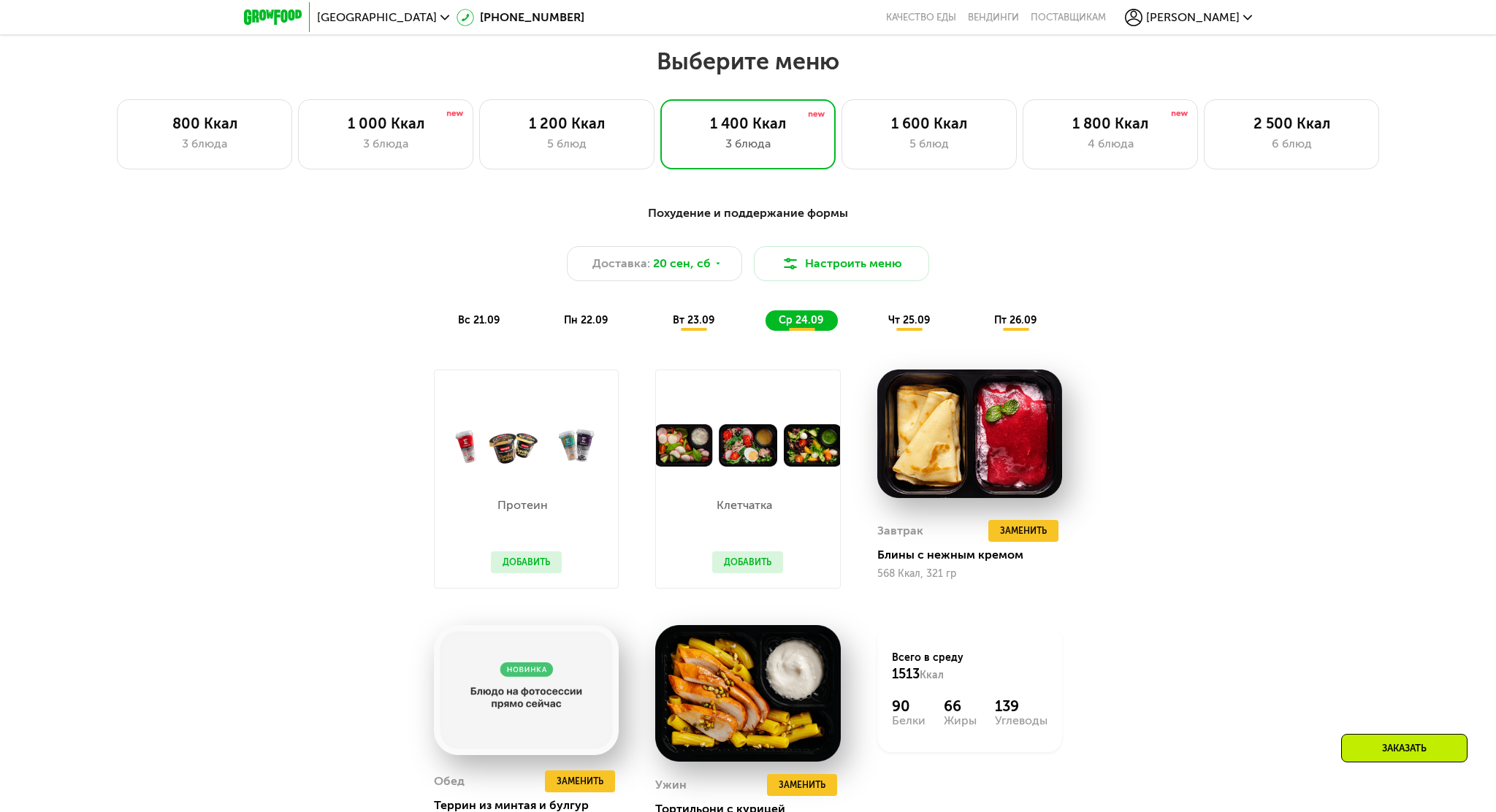
scroll to position [1162, 0]
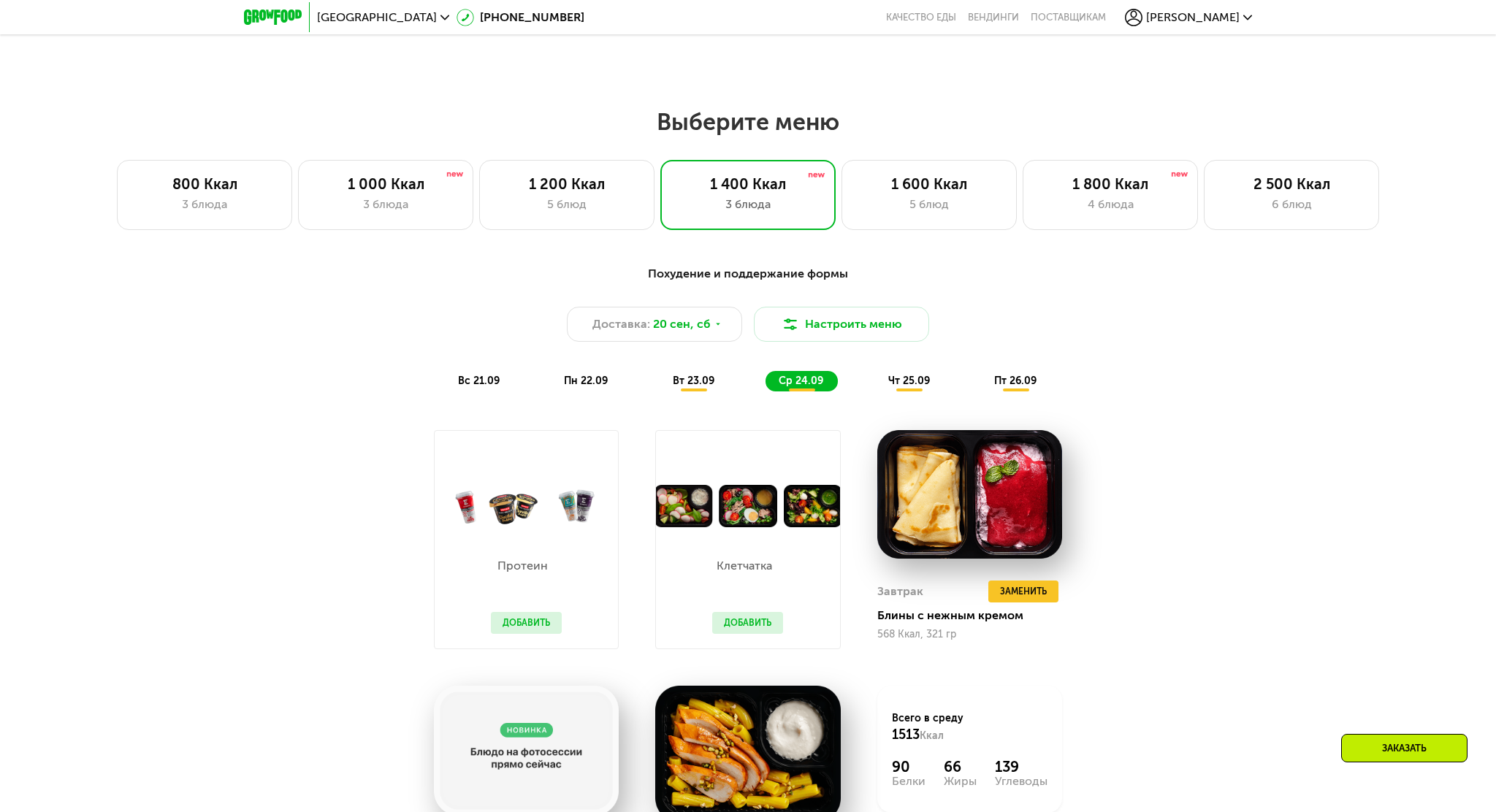
click at [888, 383] on span "чт 25.09" at bounding box center [909, 380] width 42 height 13
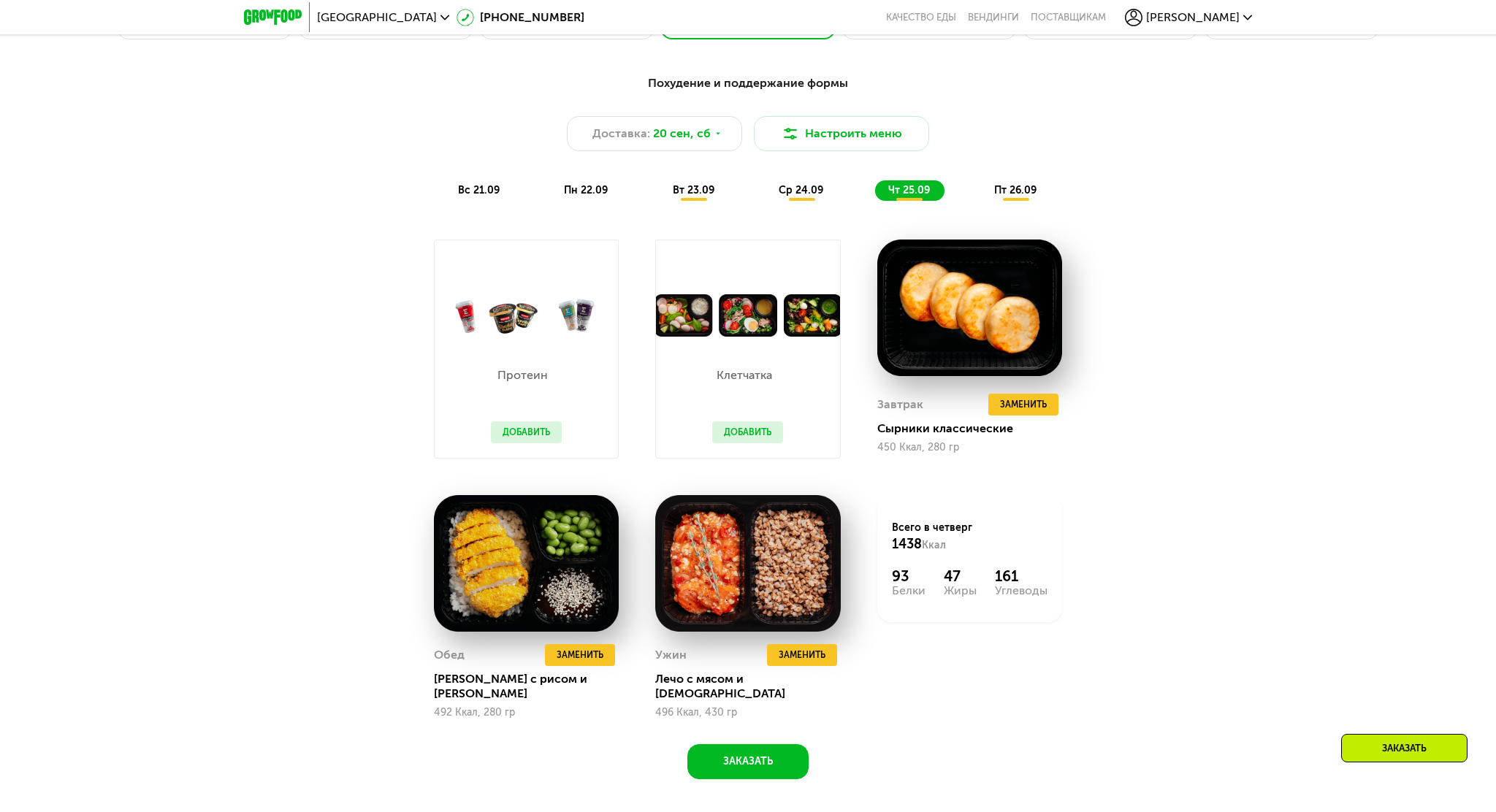
scroll to position [1235, 0]
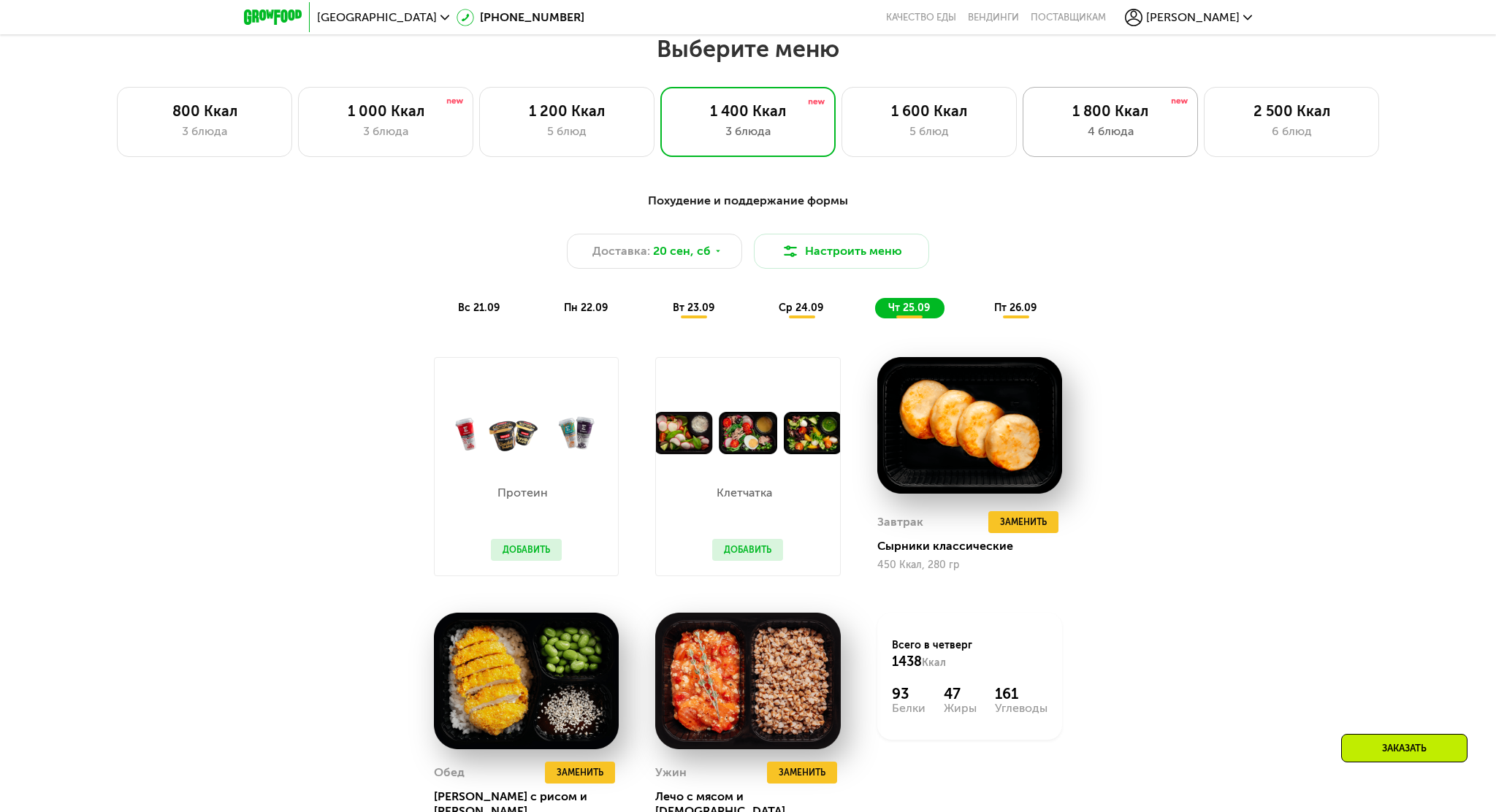
click at [1121, 147] on div "1 800 Ккал 4 блюда" at bounding box center [1110, 122] width 175 height 70
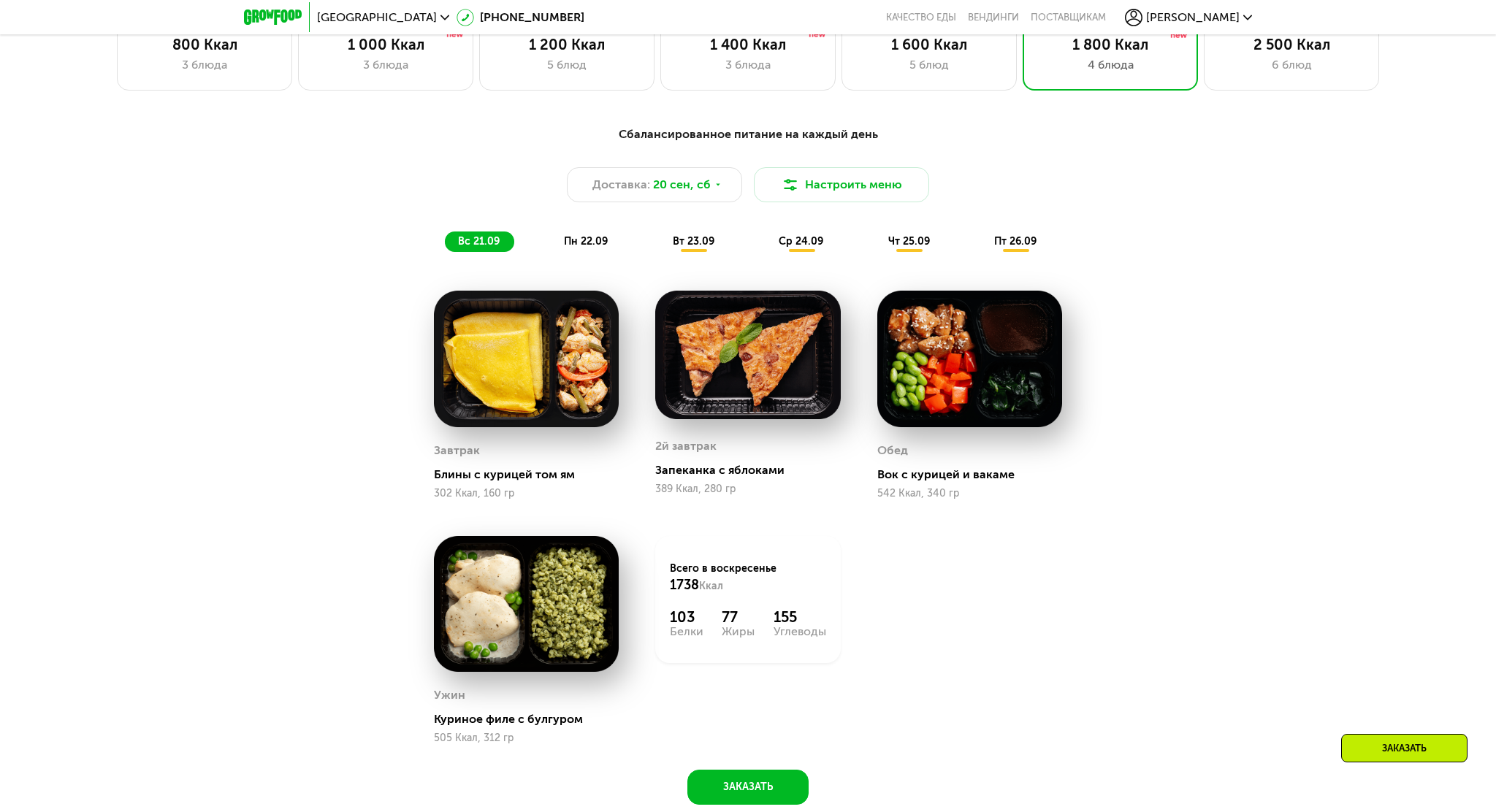
scroll to position [1308, 0]
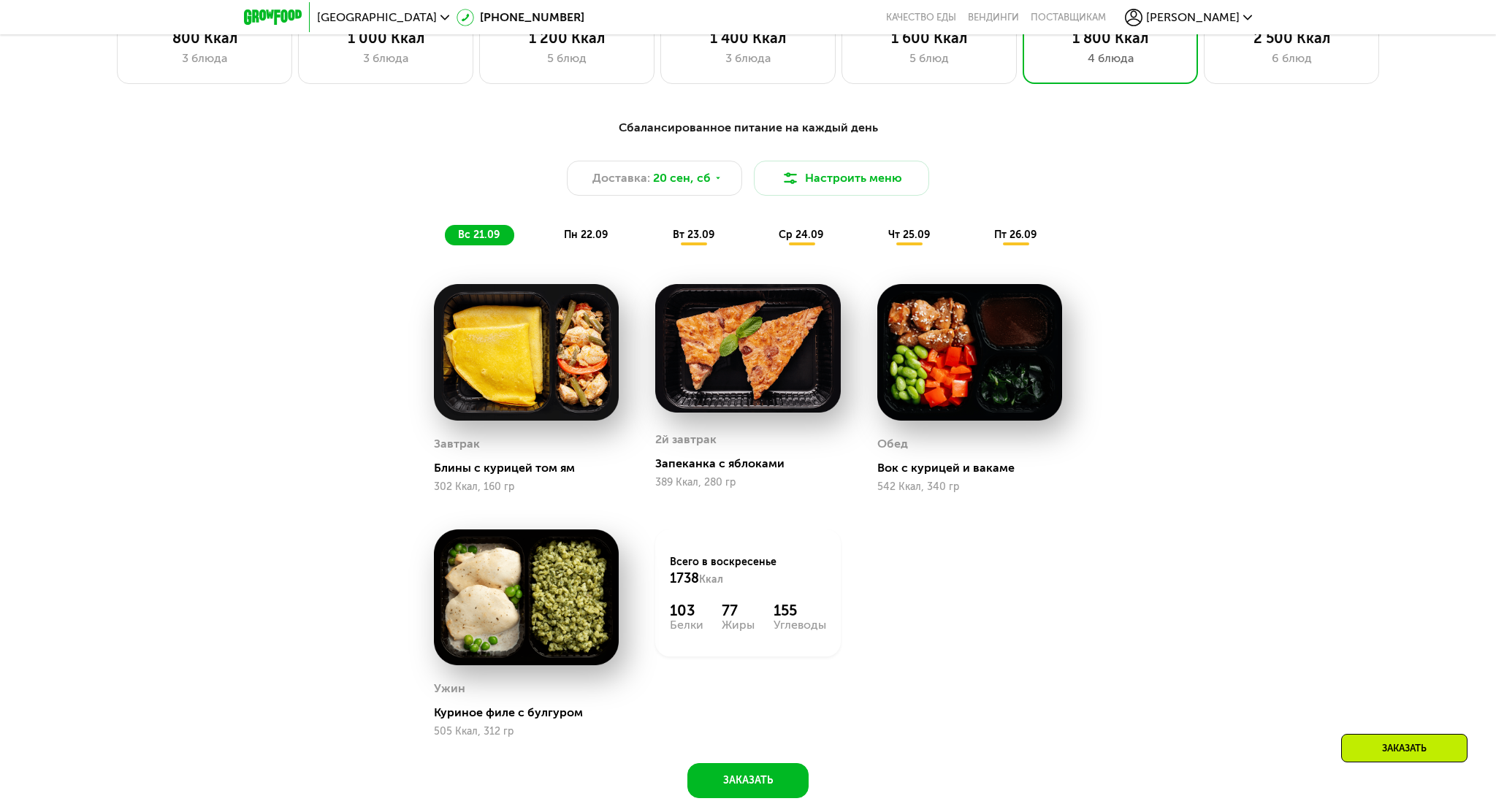
click at [593, 237] on span "пн 22.09" at bounding box center [586, 234] width 43 height 13
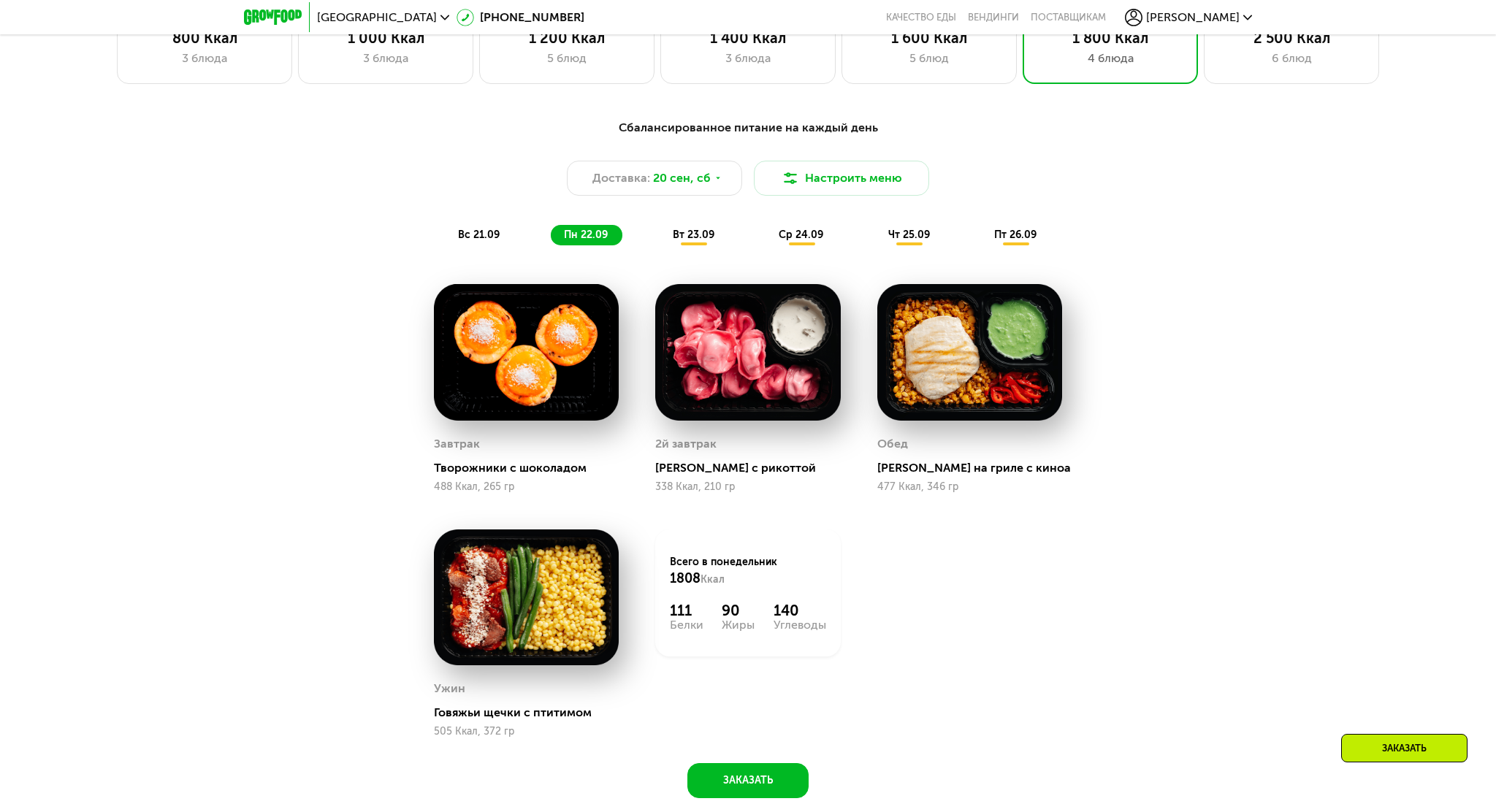
click at [781, 231] on span "ср 24.09" at bounding box center [800, 234] width 44 height 13
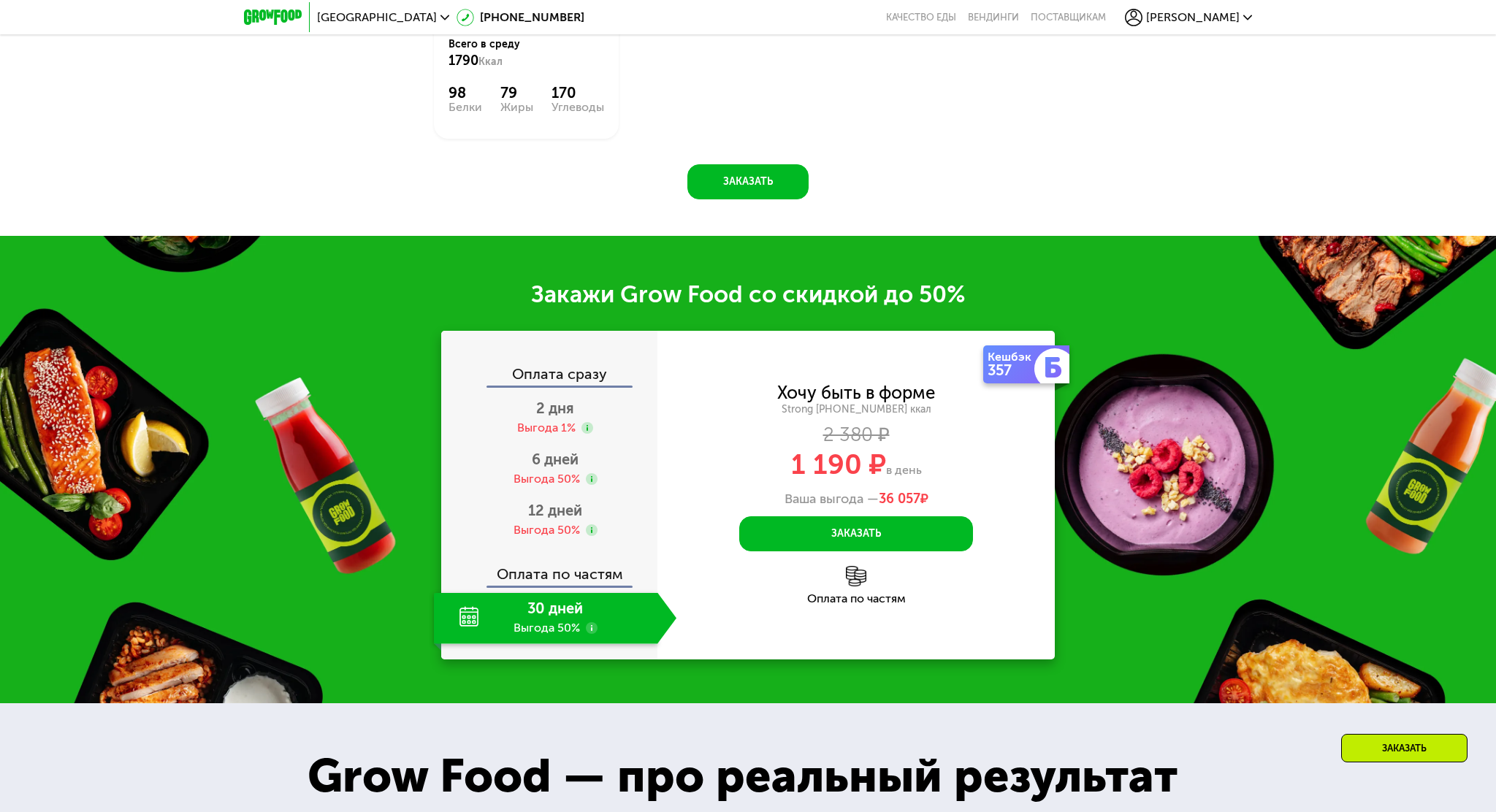
scroll to position [2112, 0]
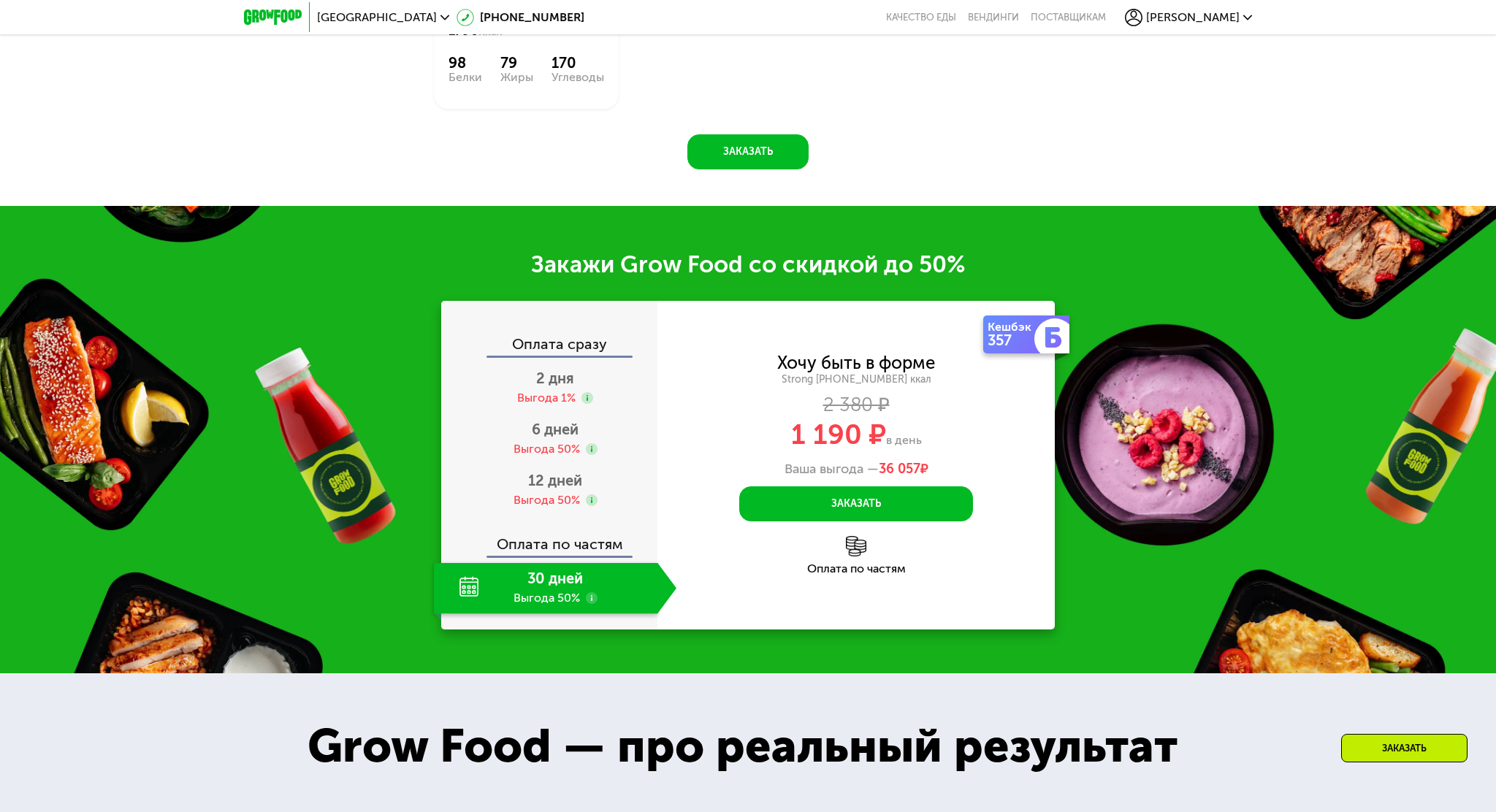
click at [586, 596] on use at bounding box center [592, 599] width 12 height 12
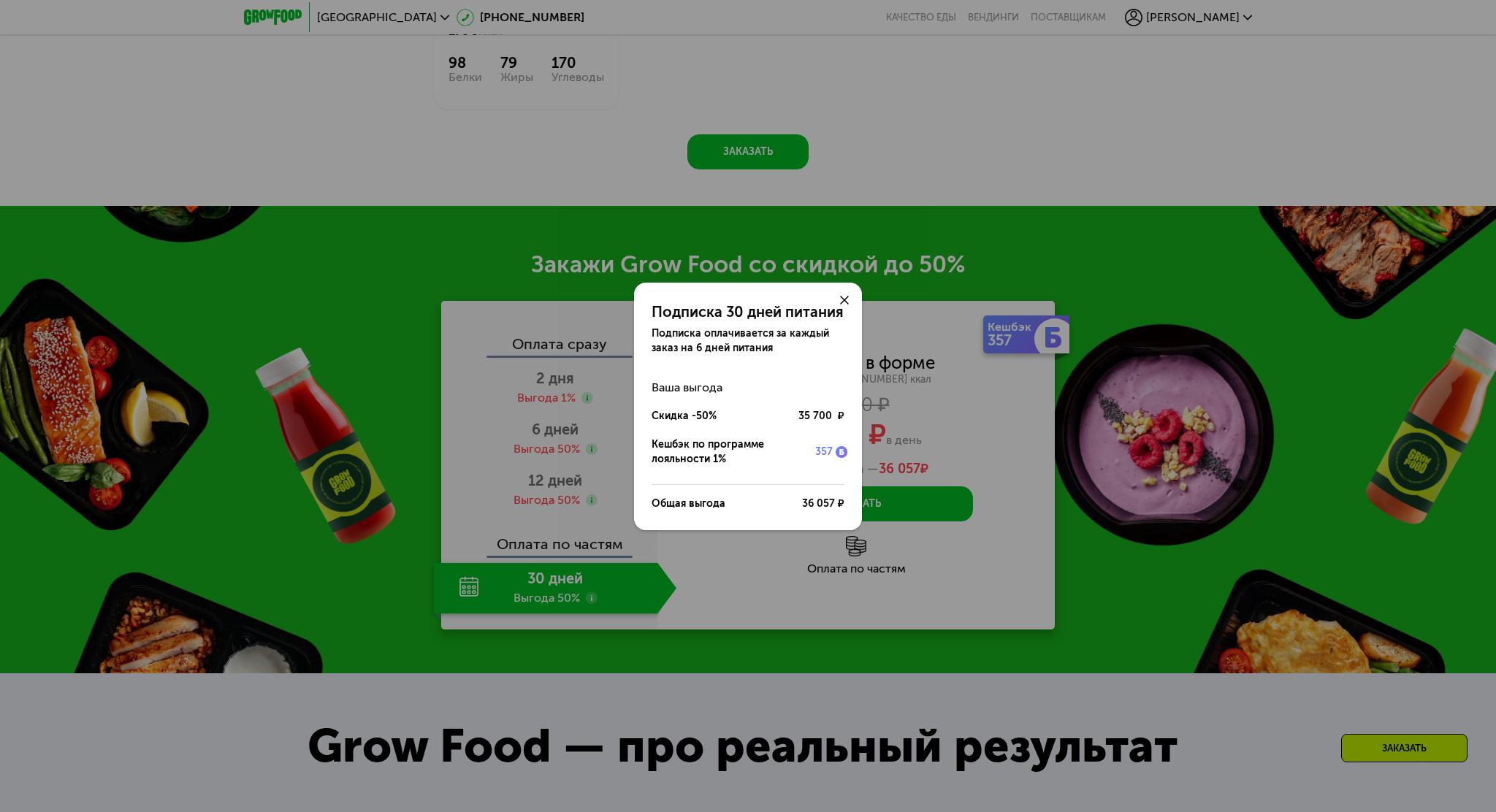
click at [840, 295] on use at bounding box center [844, 299] width 9 height 9
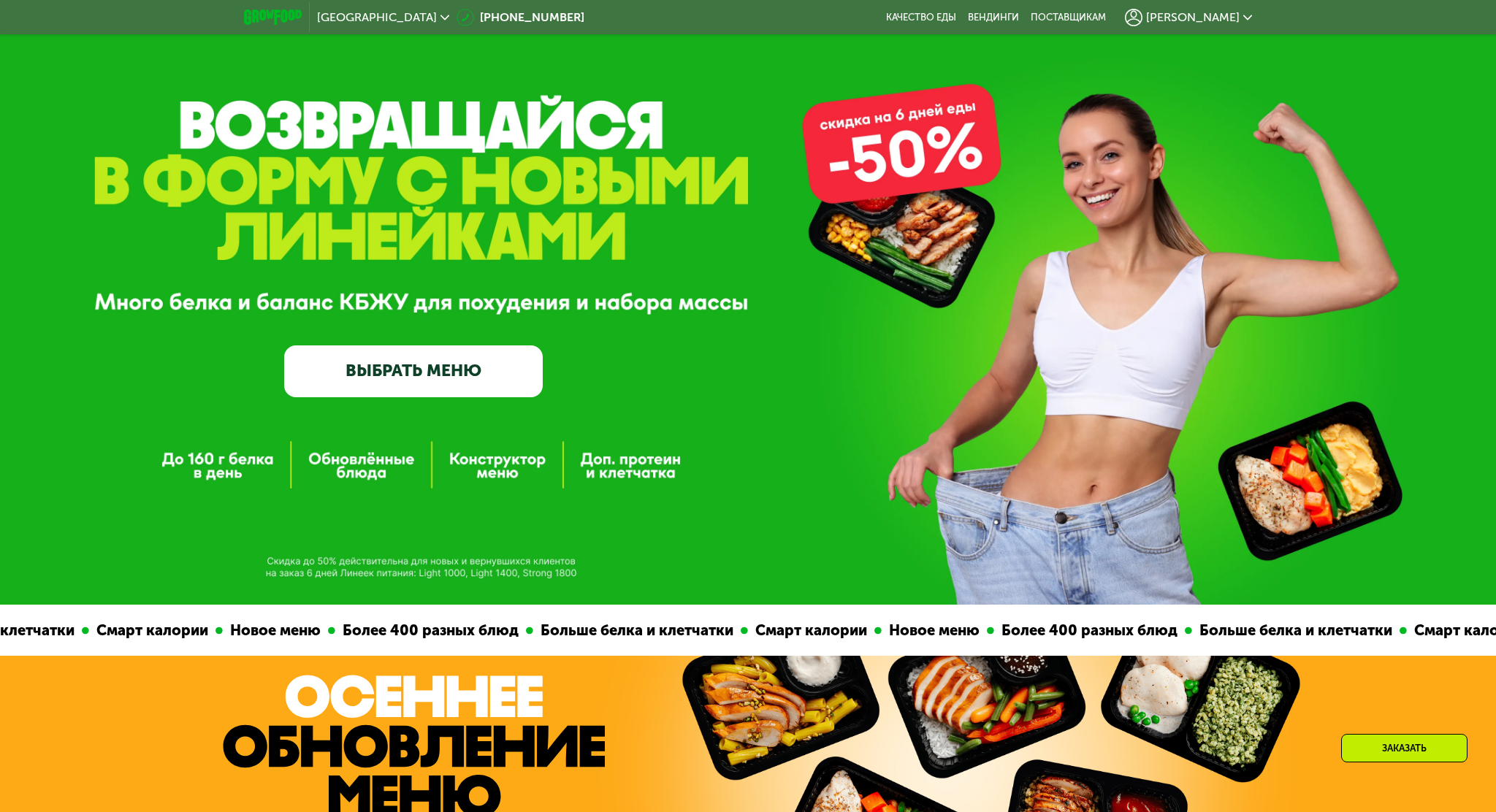
scroll to position [0, 0]
